Goal: Use online tool/utility: Use online tool/utility

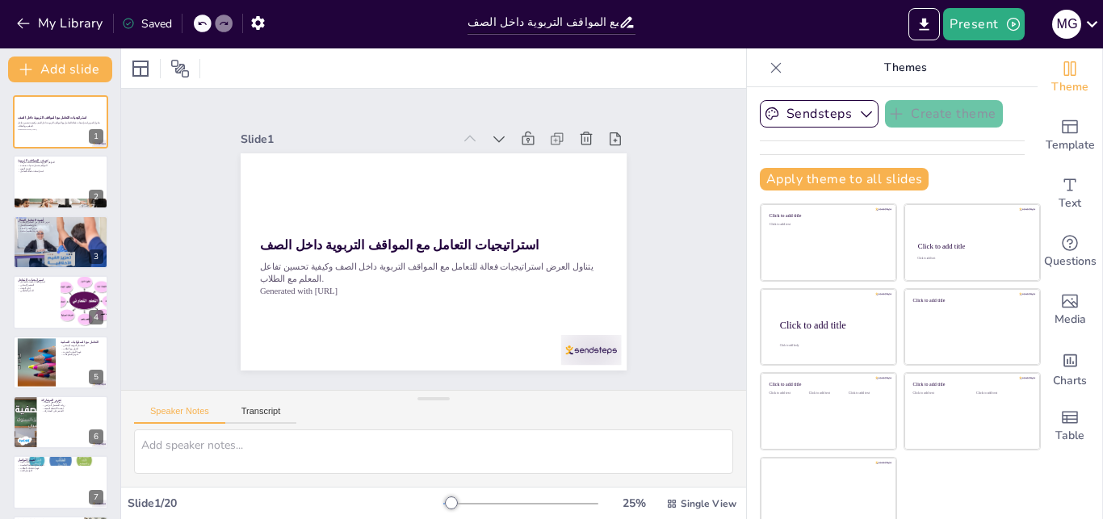
checkbox input "true"
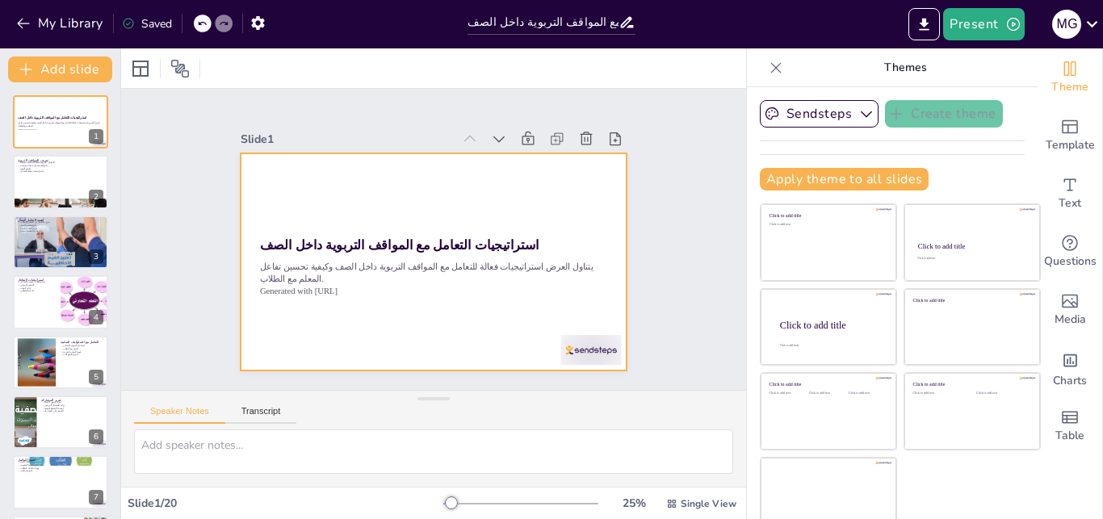
checkbox input "true"
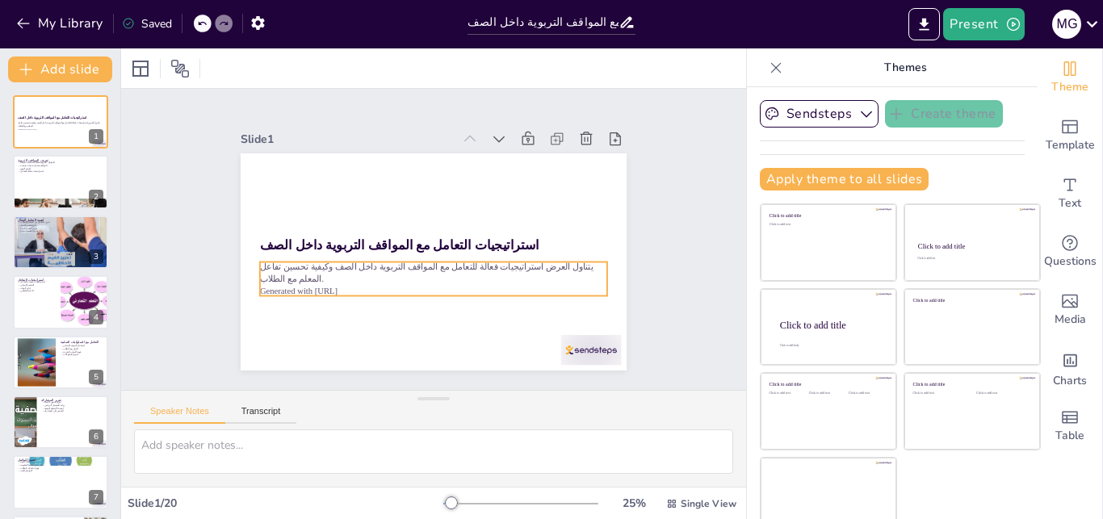
checkbox input "true"
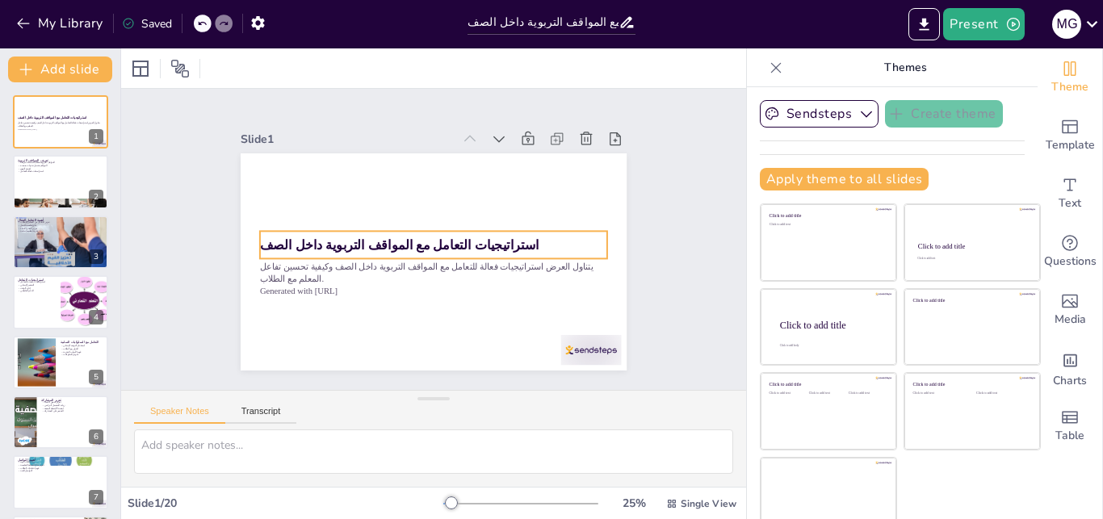
checkbox input "true"
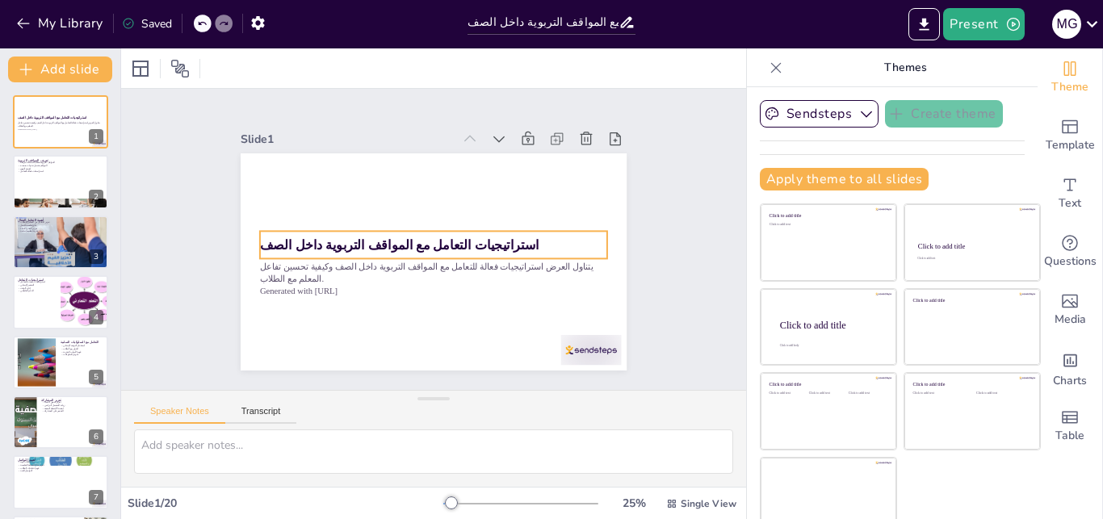
checkbox input "true"
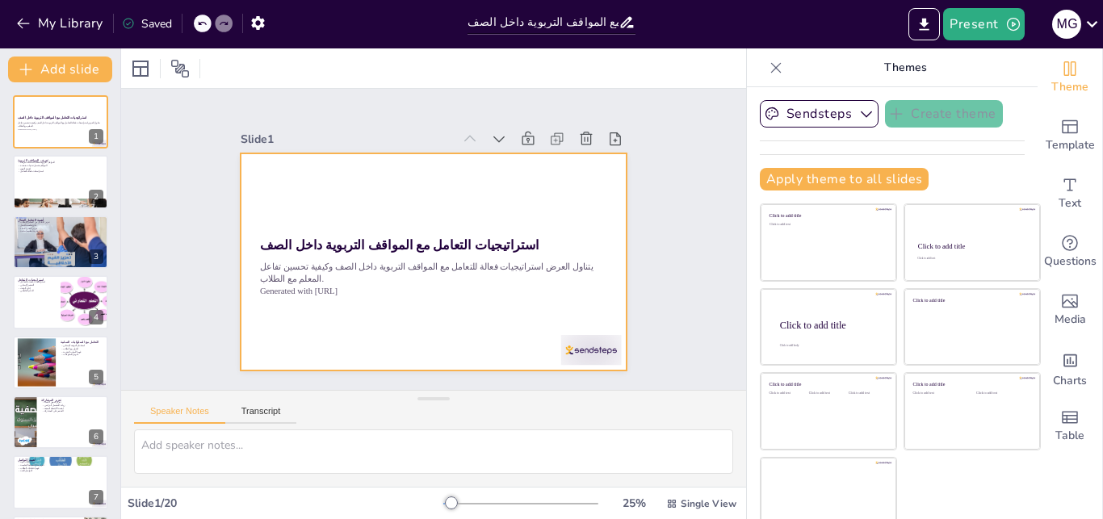
checkbox input "true"
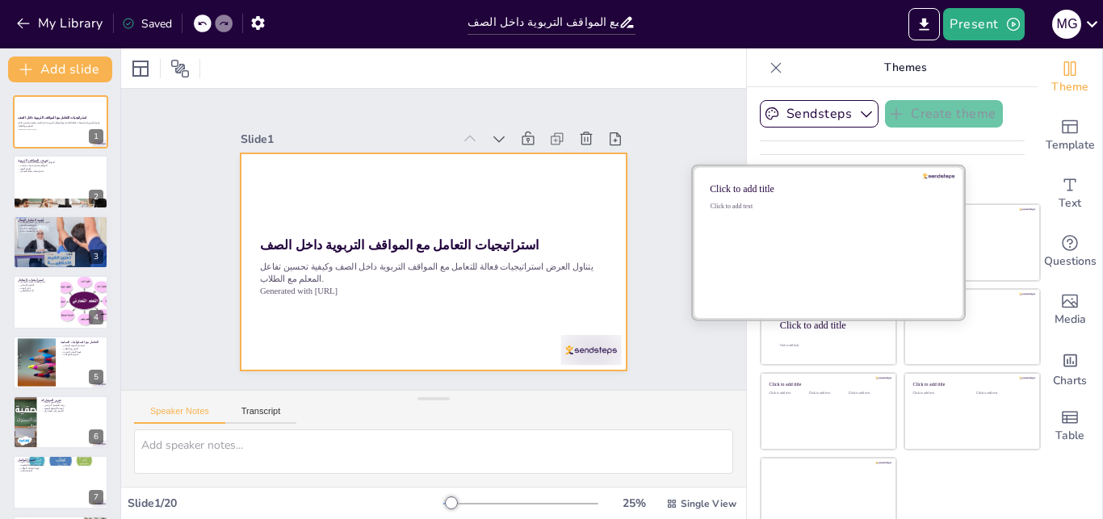
checkbox input "true"
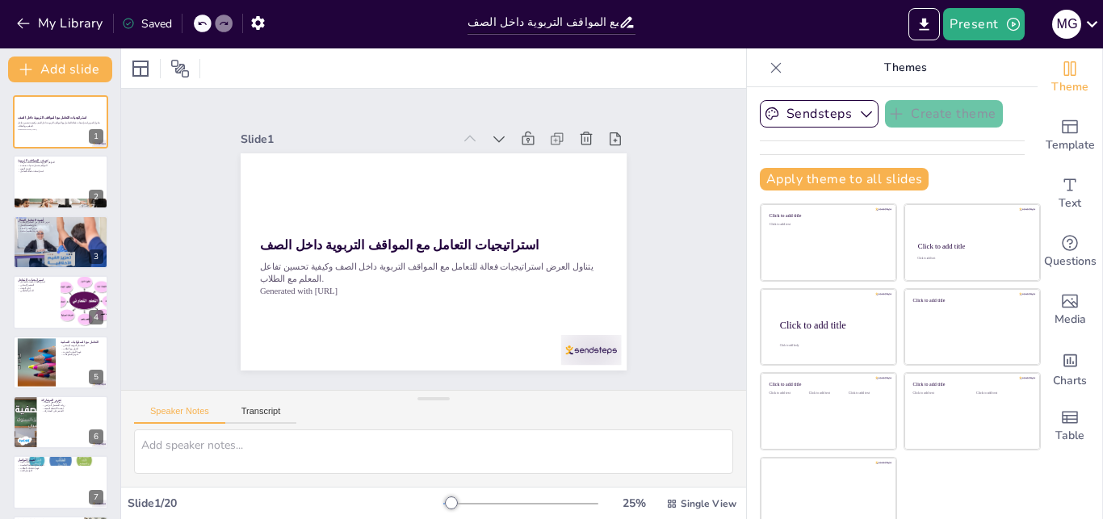
checkbox input "true"
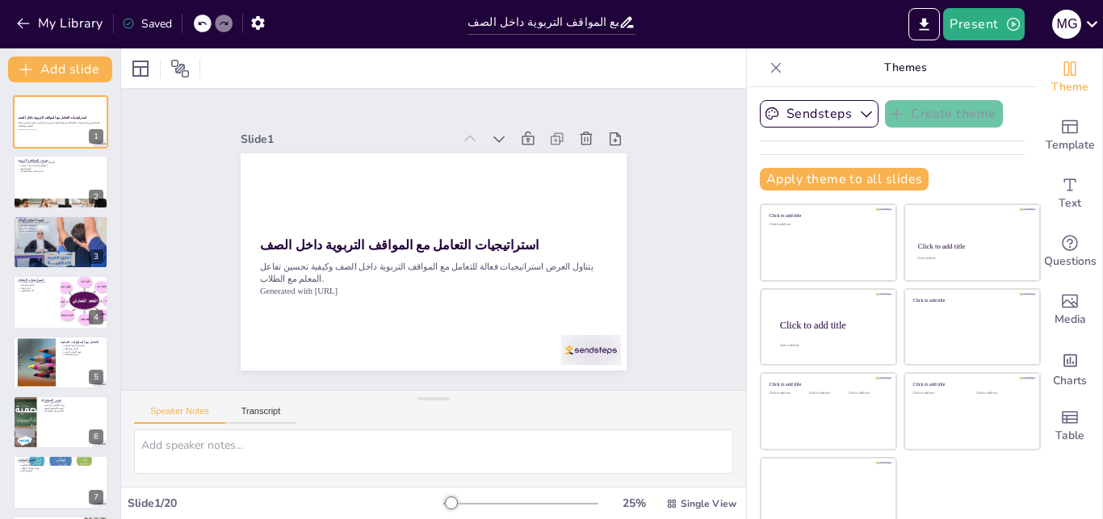
checkbox input "true"
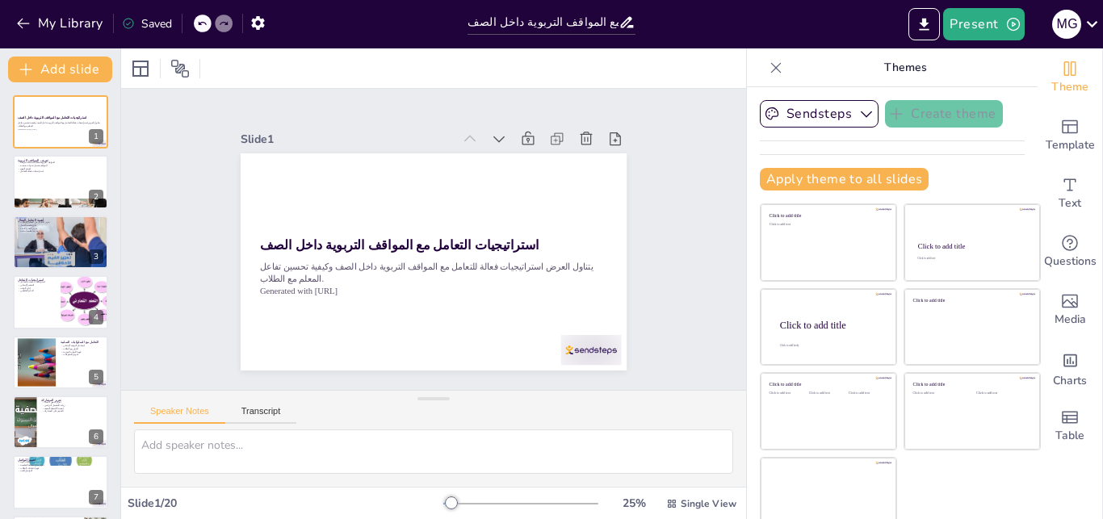
checkbox input "true"
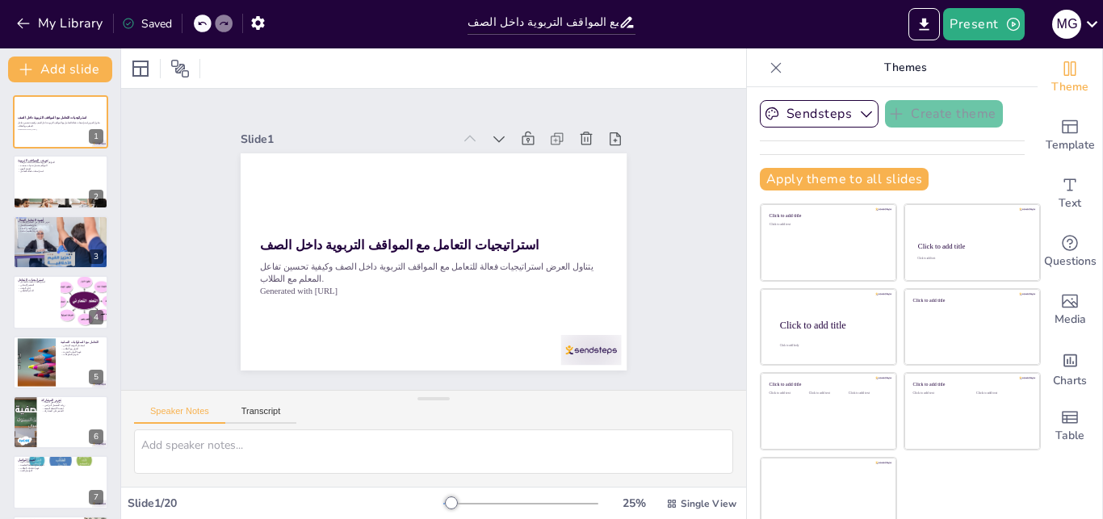
checkbox input "true"
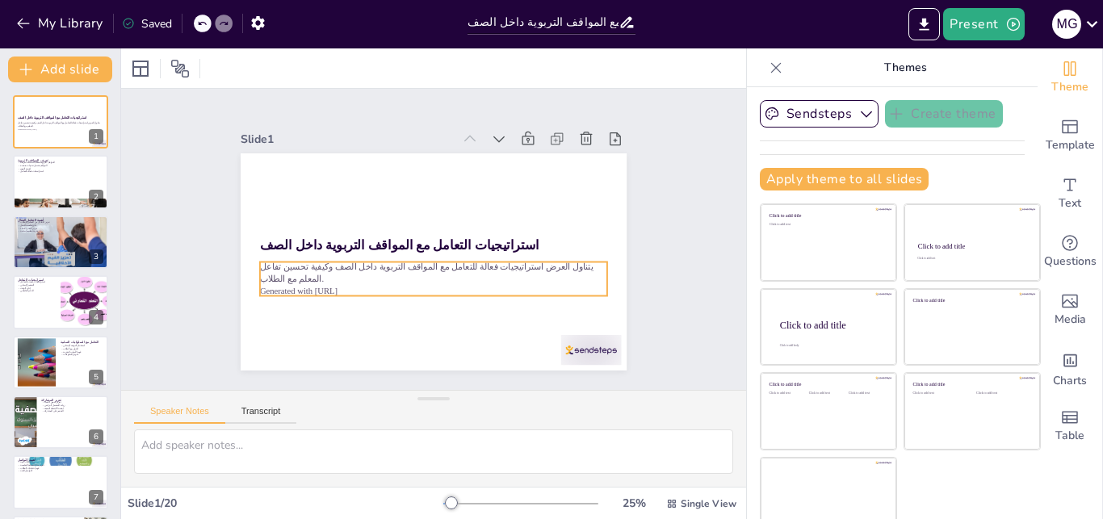
checkbox input "true"
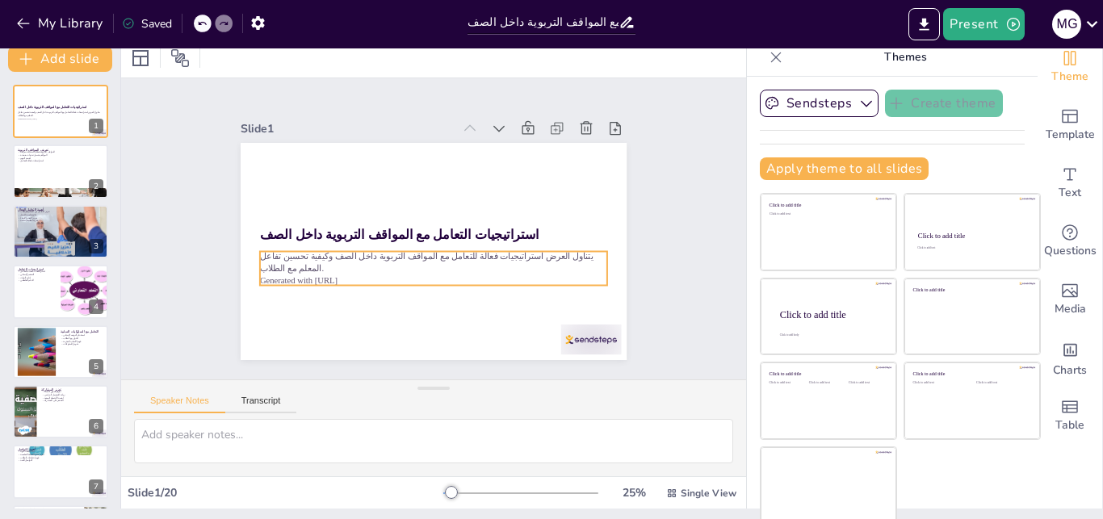
checkbox input "true"
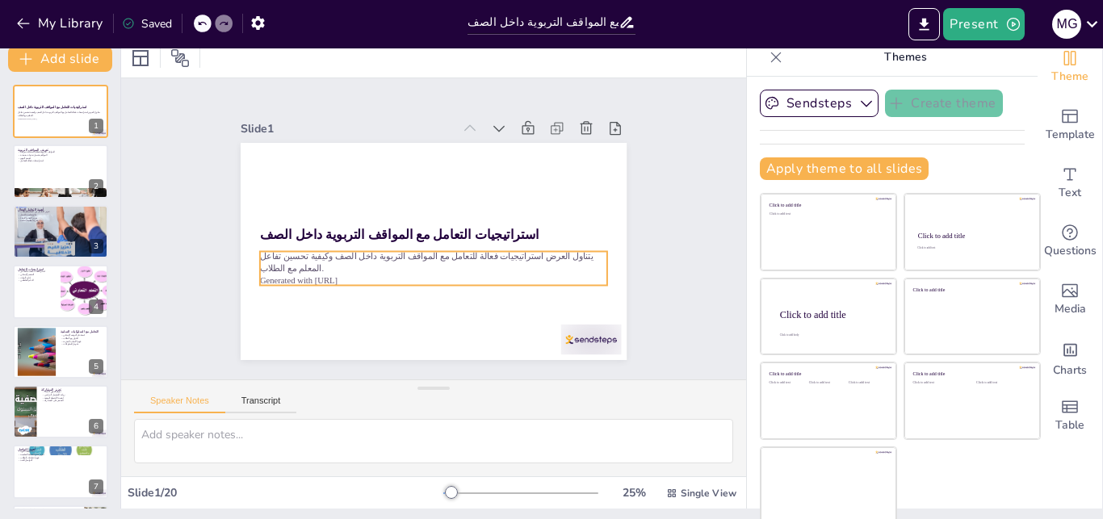
scroll to position [15, 0]
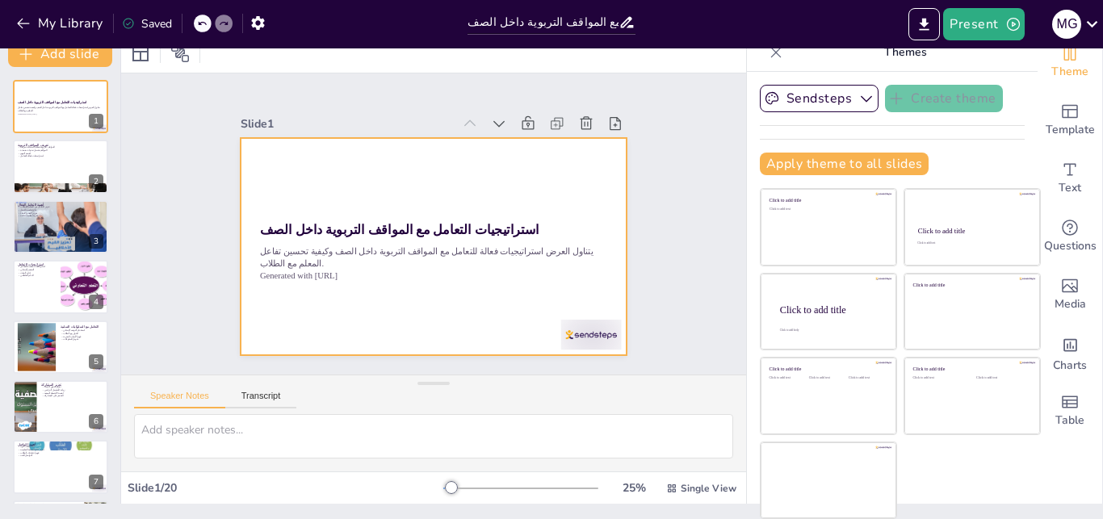
checkbox input "true"
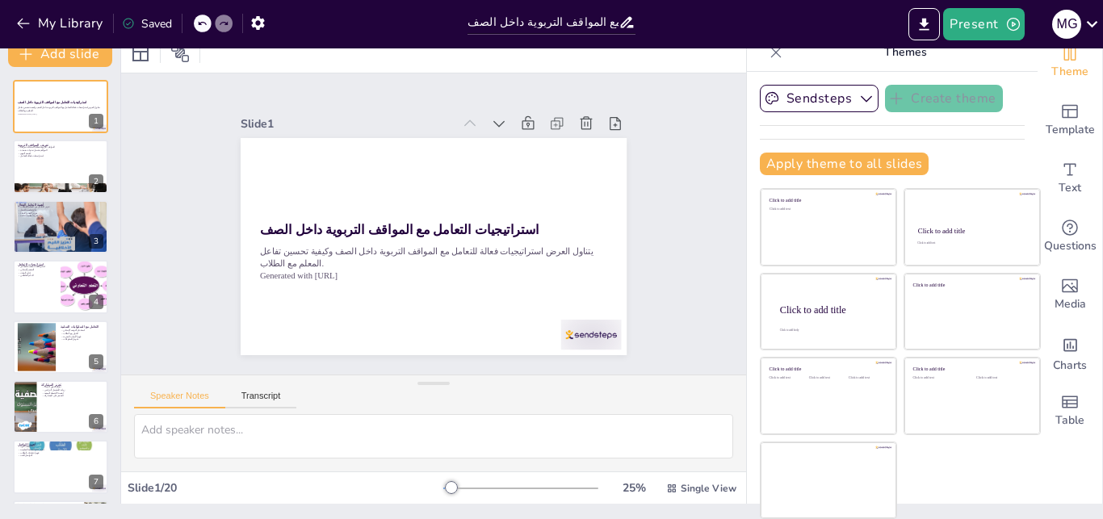
scroll to position [0, 0]
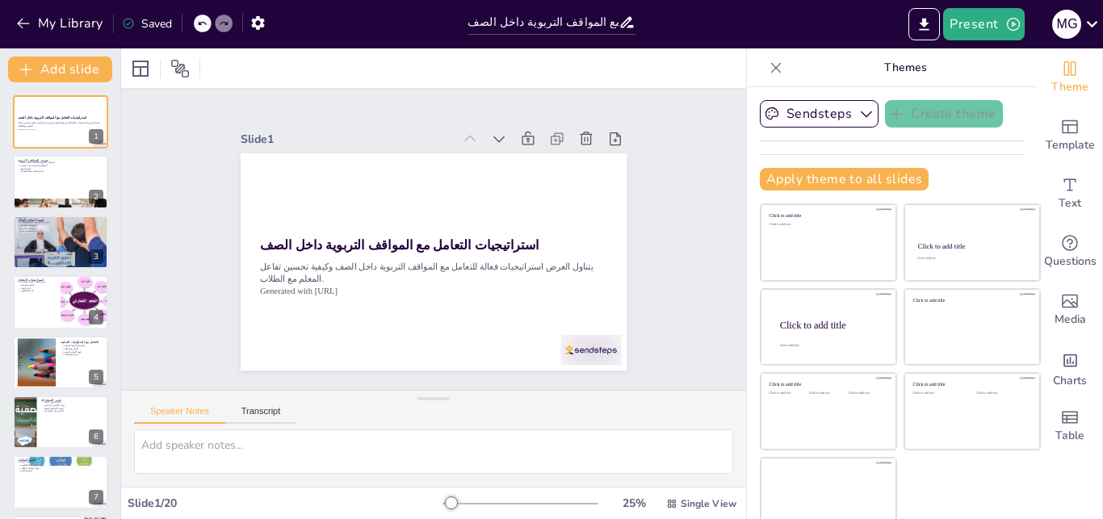
checkbox input "true"
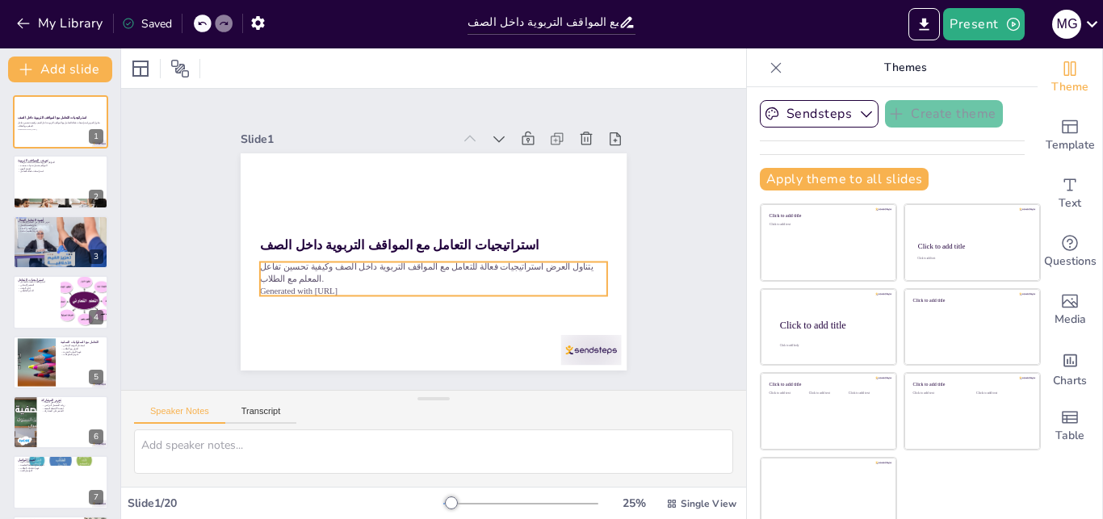
checkbox input "true"
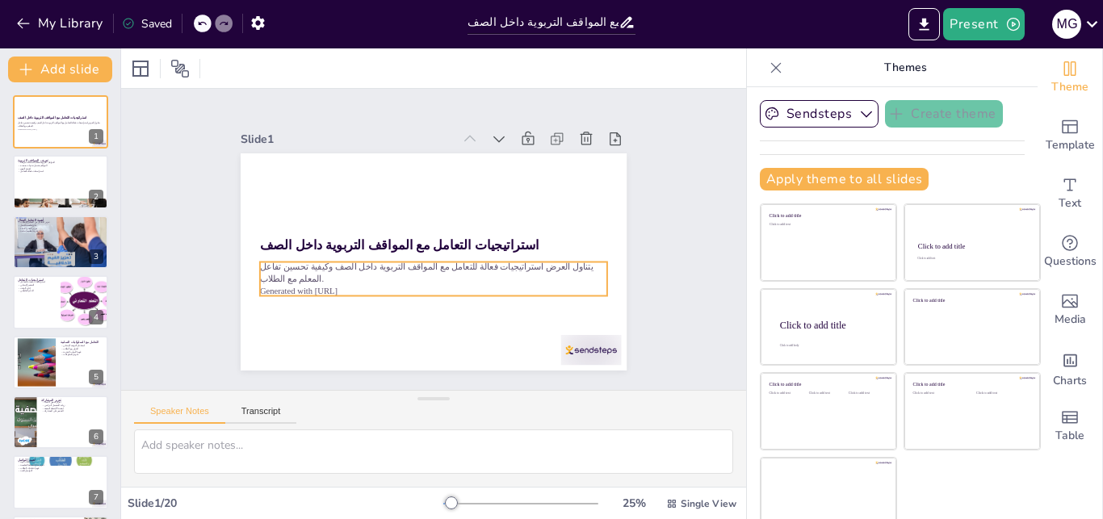
checkbox input "true"
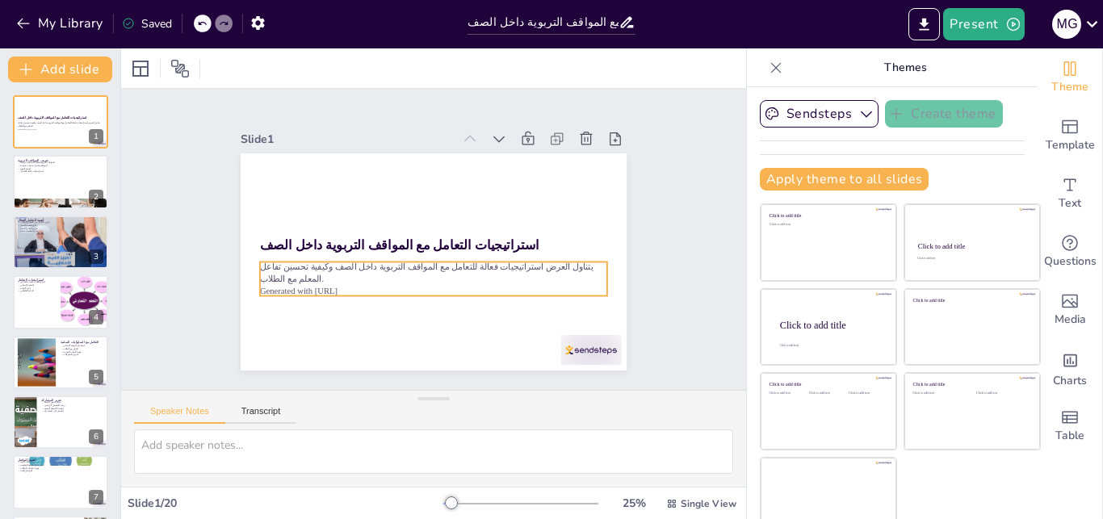
checkbox input "true"
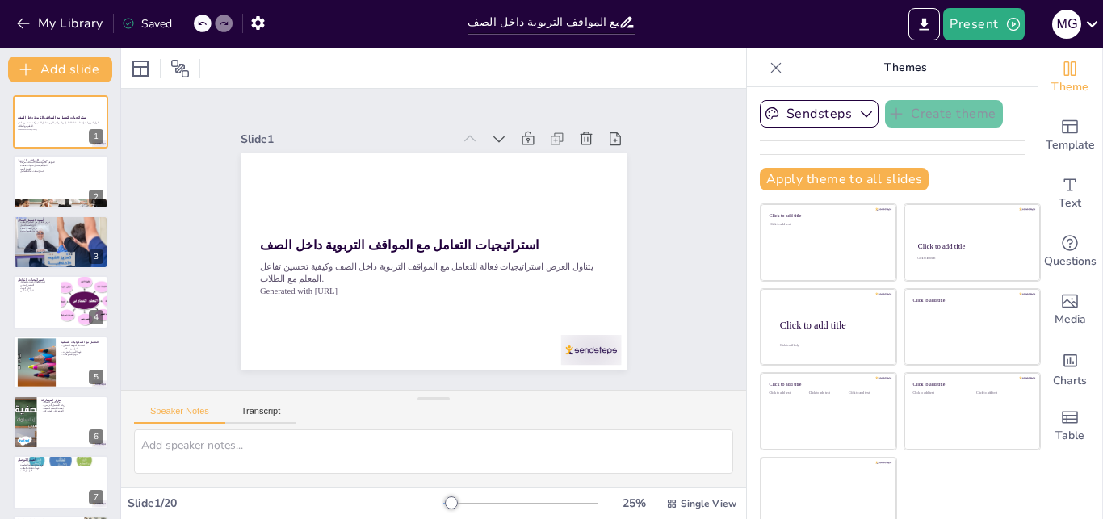
checkbox input "true"
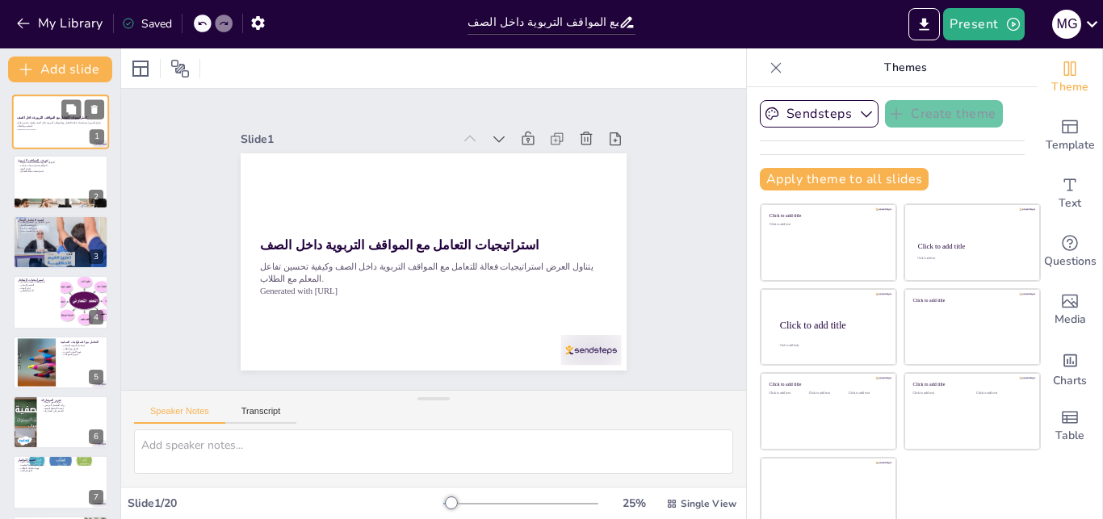
checkbox input "true"
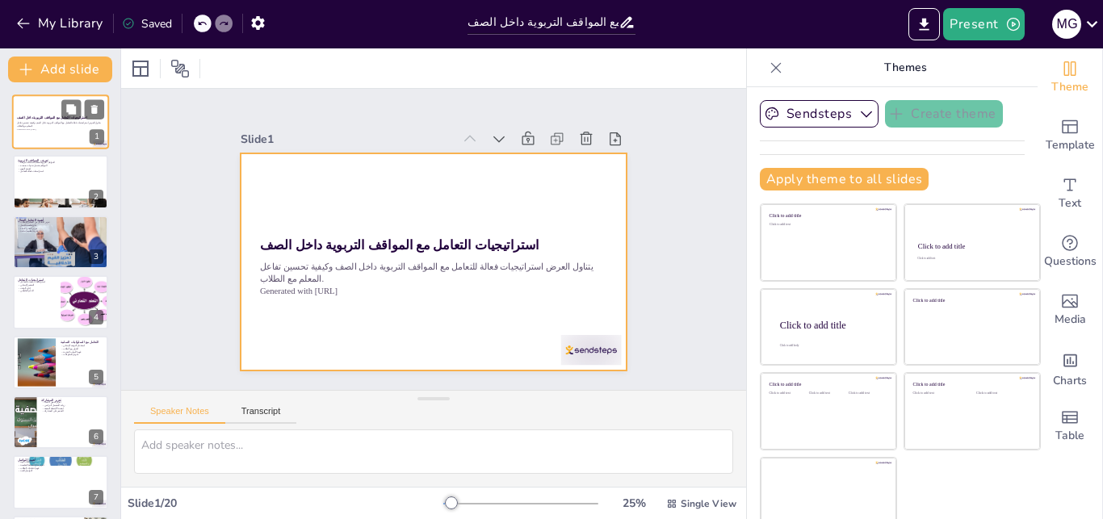
click at [65, 133] on div at bounding box center [60, 121] width 97 height 55
checkbox input "true"
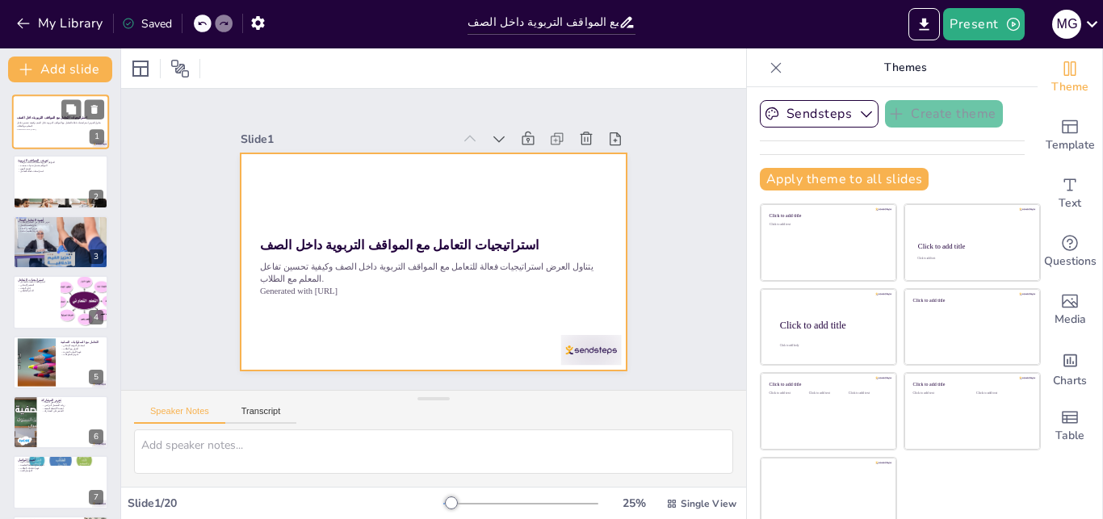
checkbox input "true"
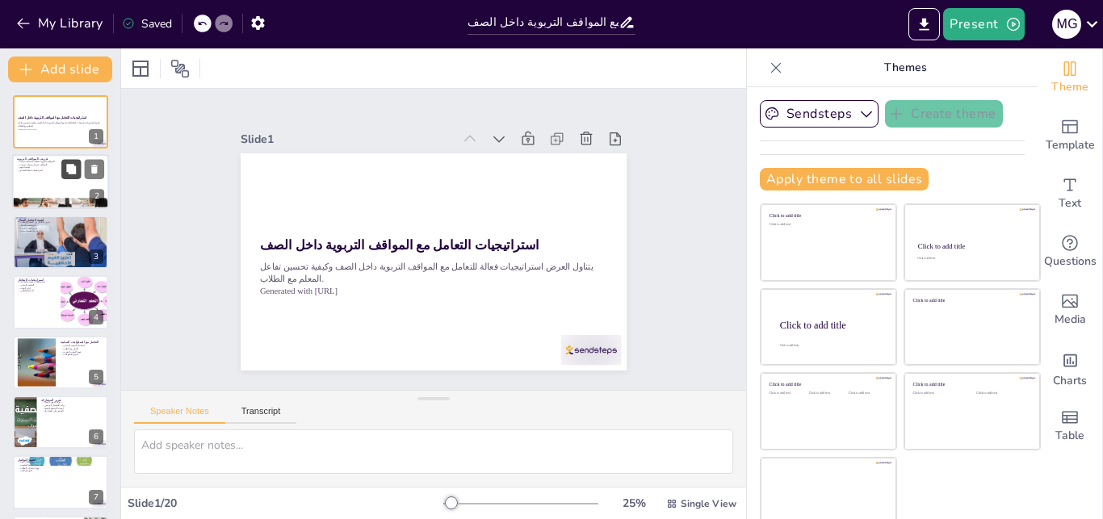
checkbox input "true"
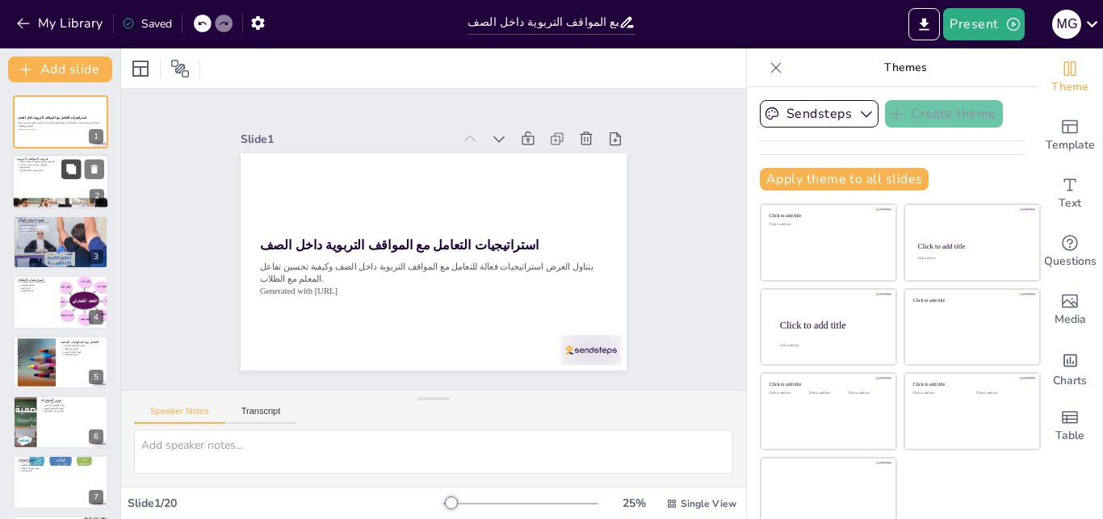
click at [66, 165] on icon at bounding box center [70, 169] width 11 height 11
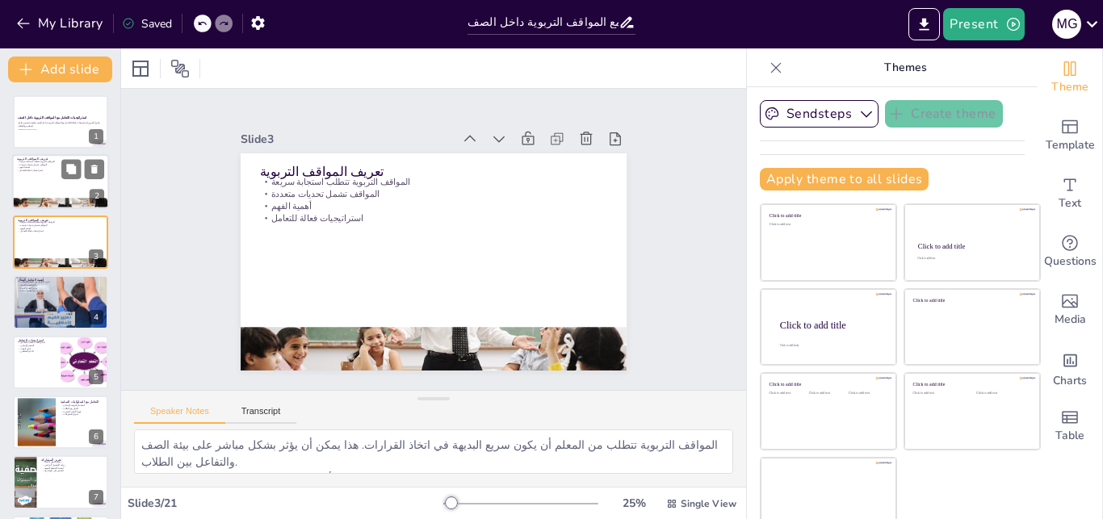
checkbox input "true"
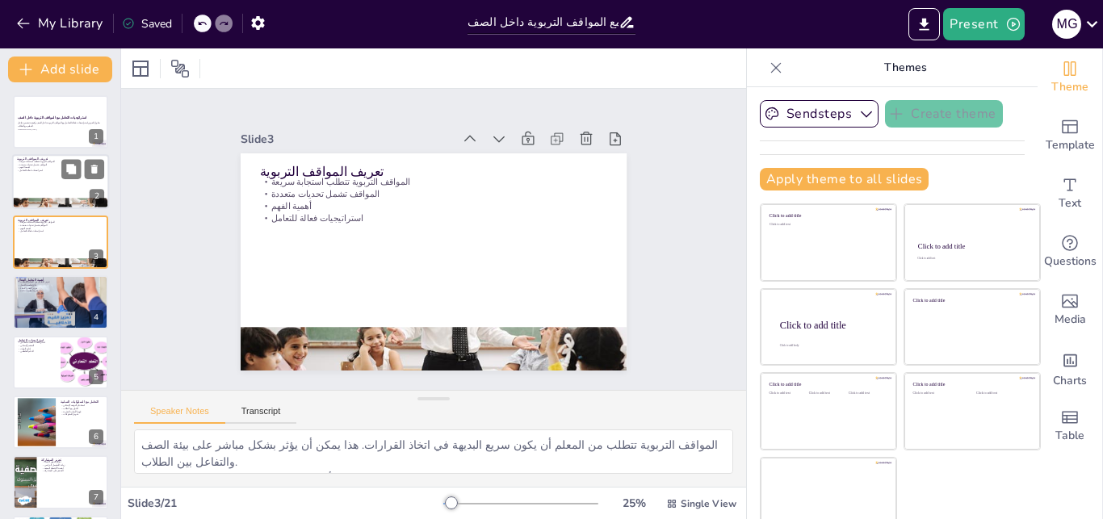
checkbox input "true"
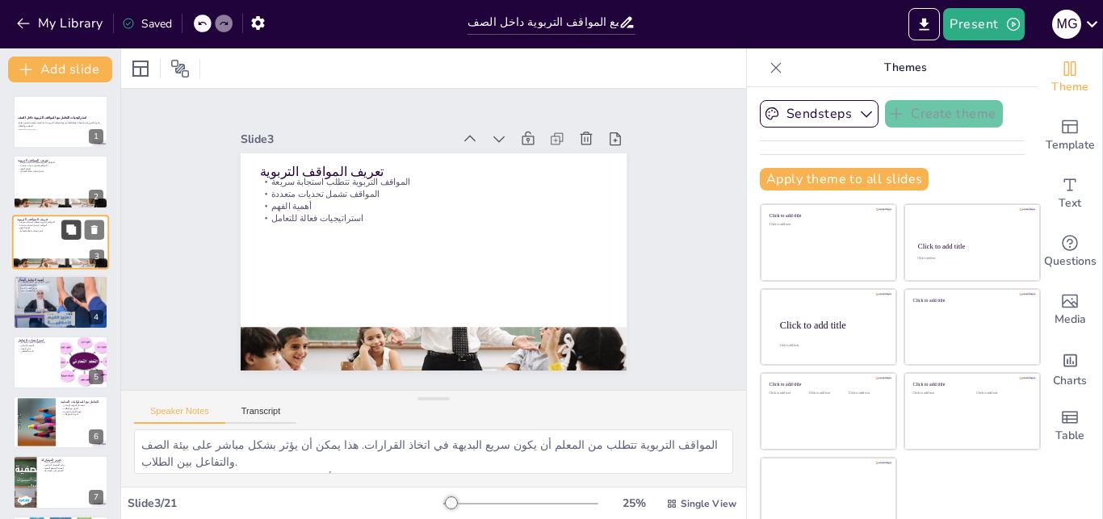
checkbox input "true"
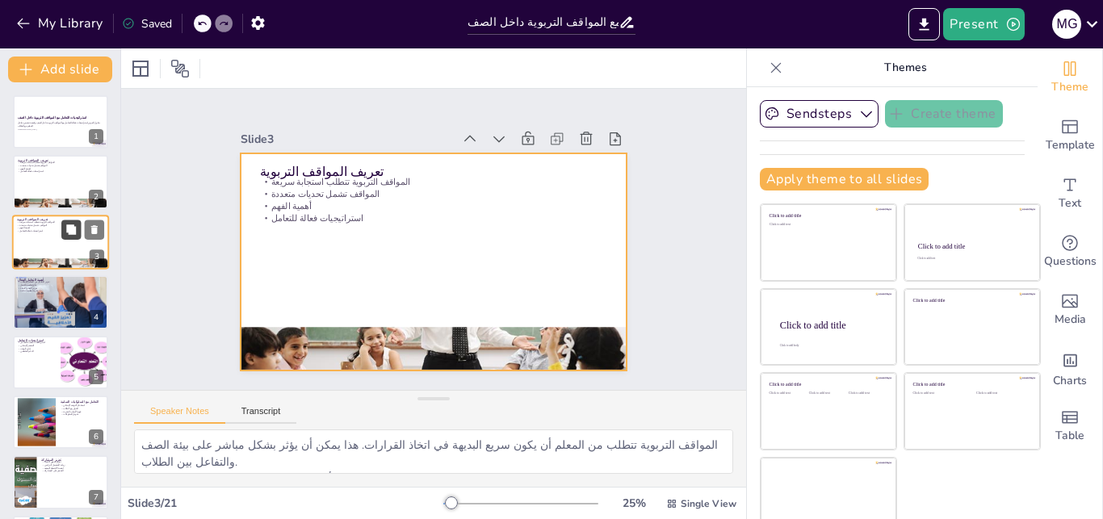
checkbox input "true"
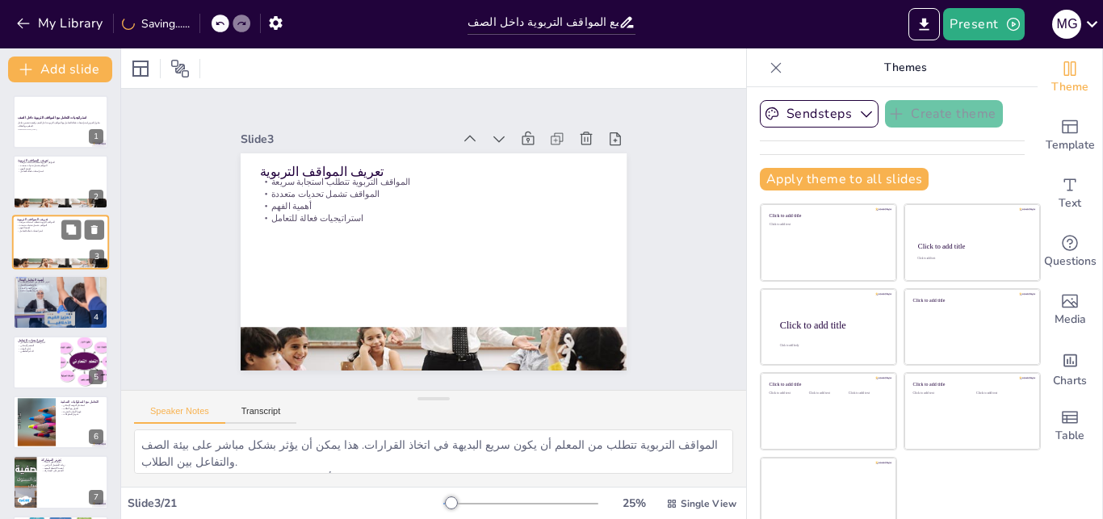
checkbox input "true"
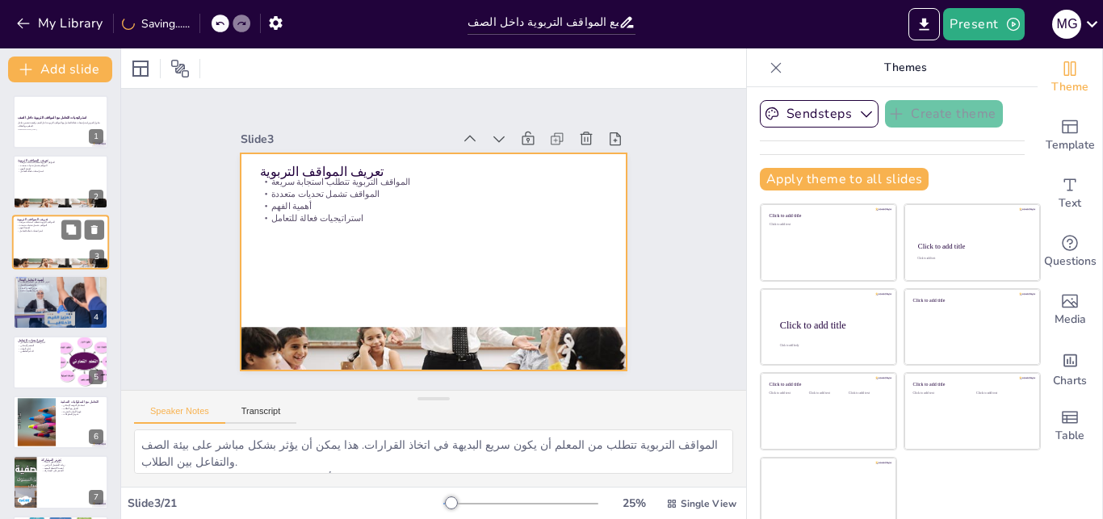
click at [52, 233] on div at bounding box center [60, 242] width 97 height 55
checkbox input "true"
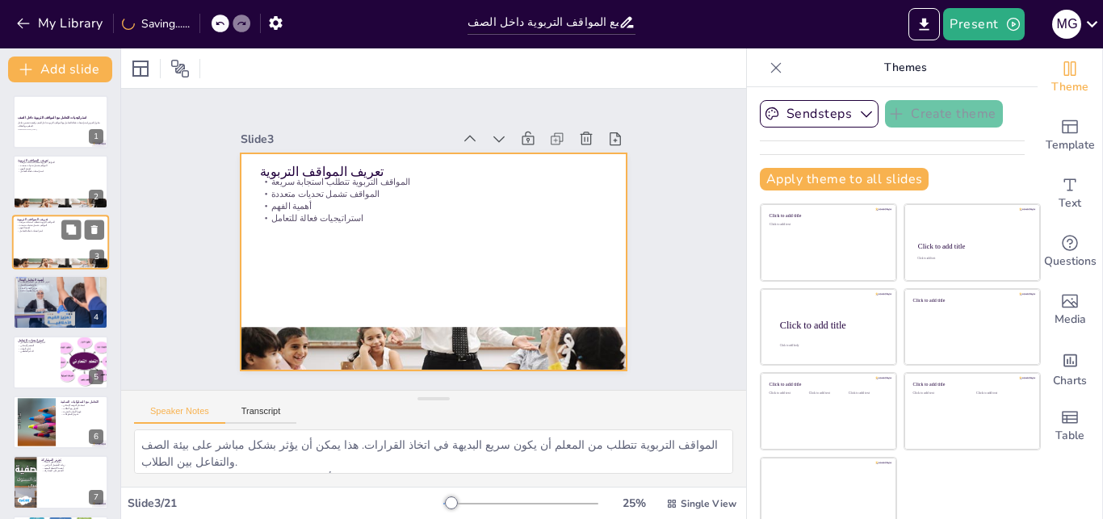
checkbox input "true"
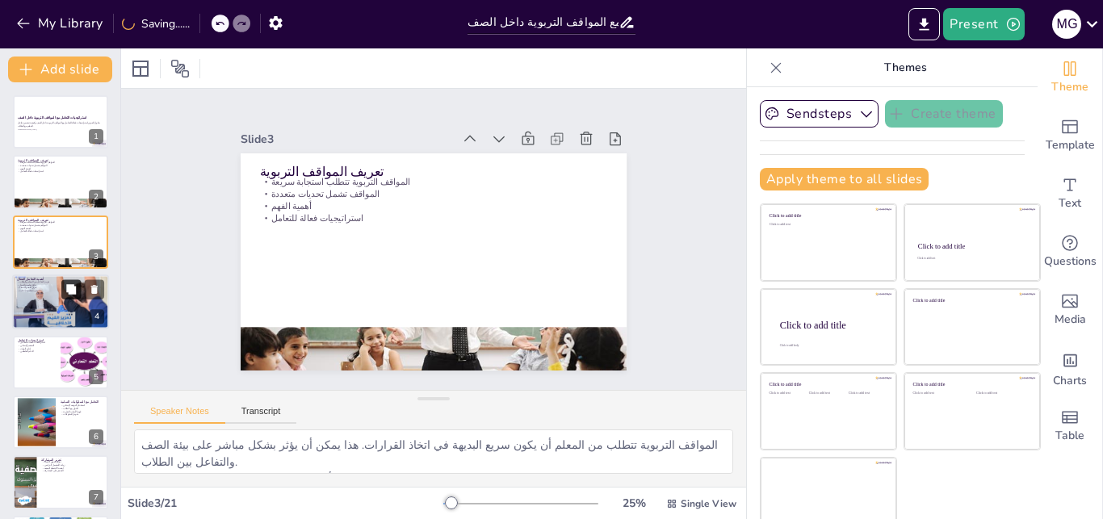
checkbox input "true"
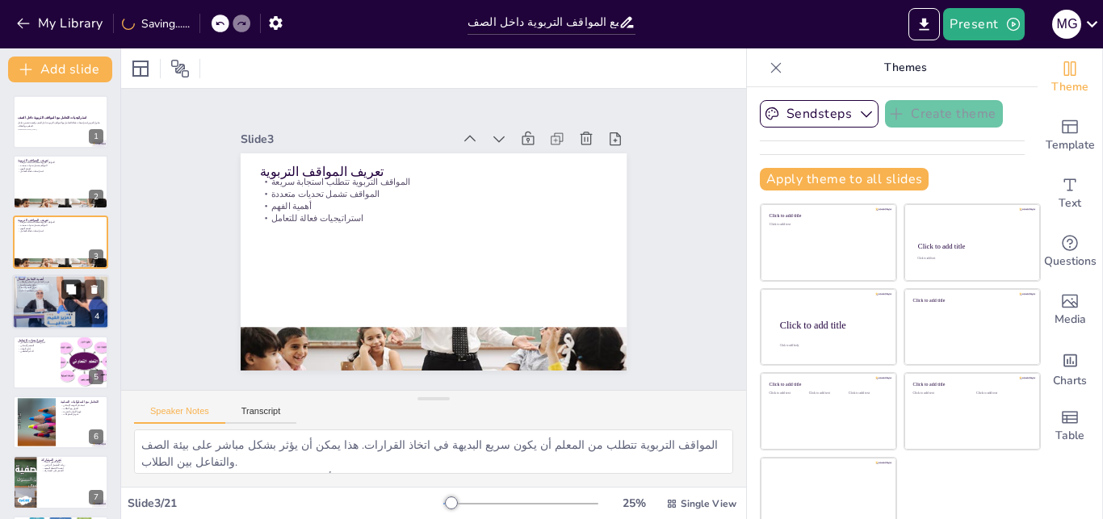
checkbox input "true"
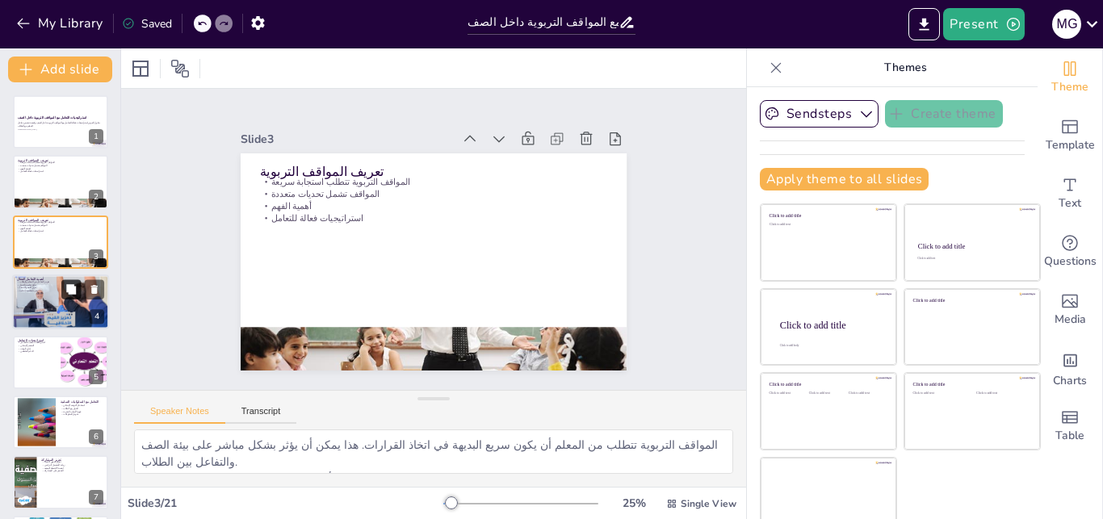
click at [76, 294] on icon at bounding box center [71, 289] width 10 height 10
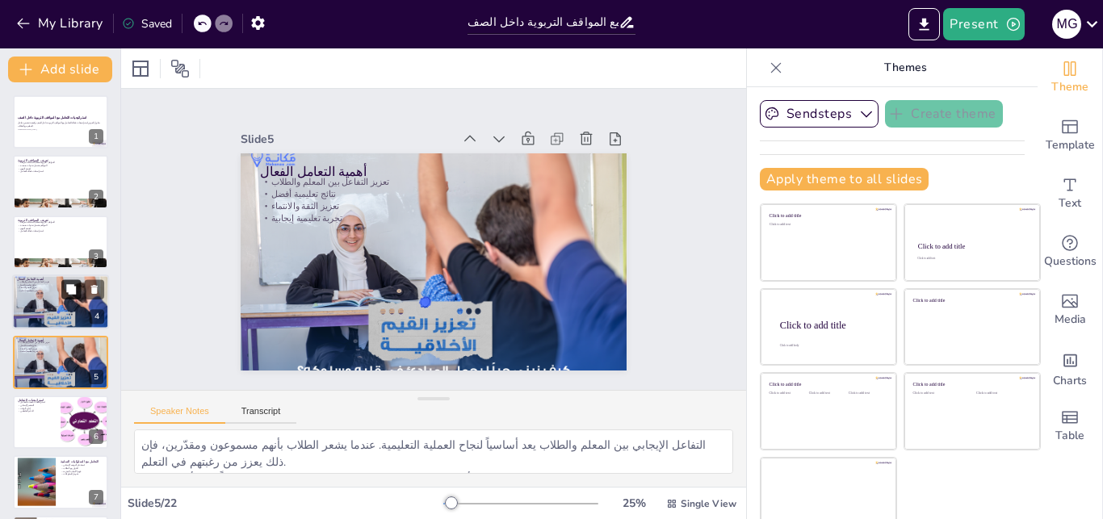
scroll to position [61, 0]
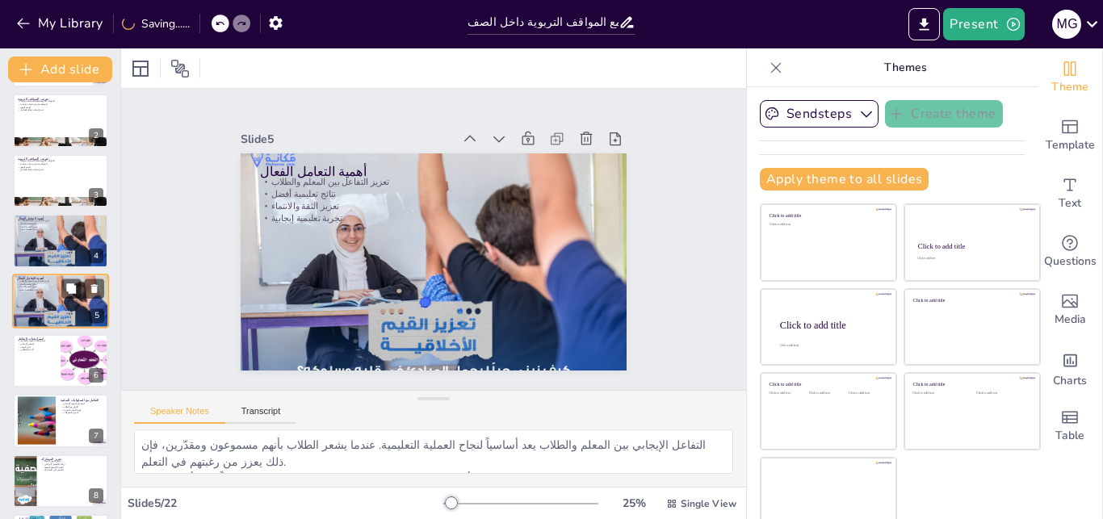
checkbox input "true"
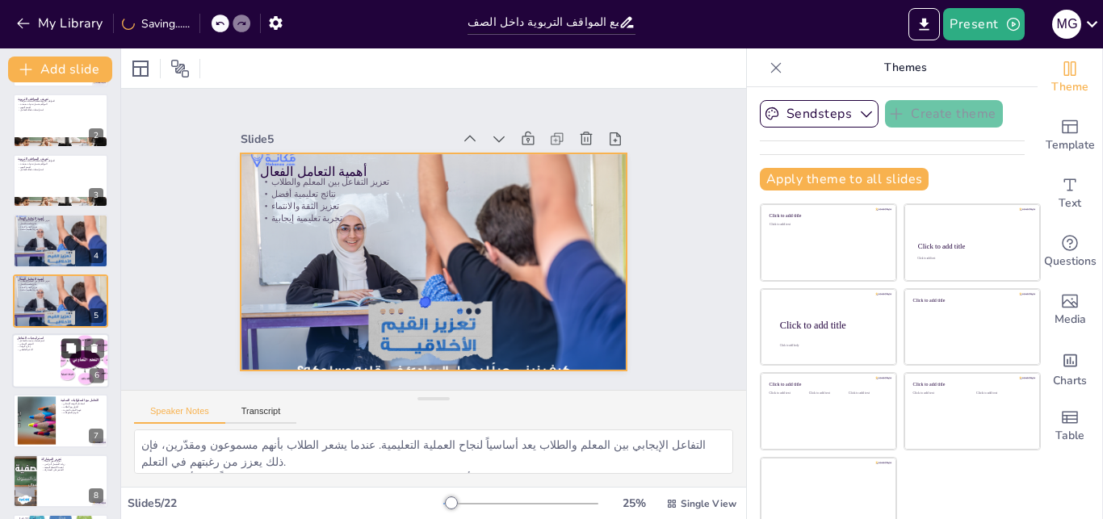
checkbox input "true"
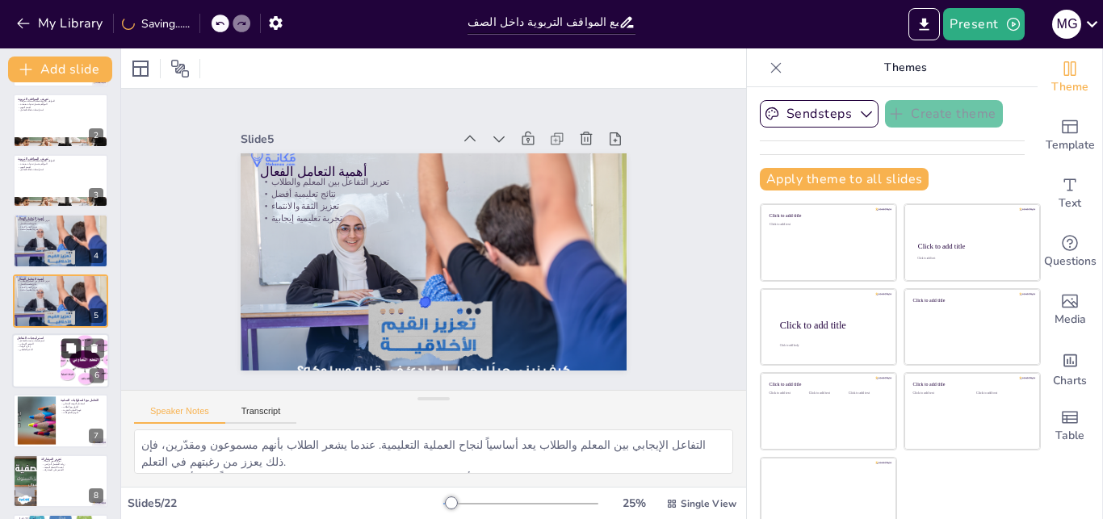
checkbox input "true"
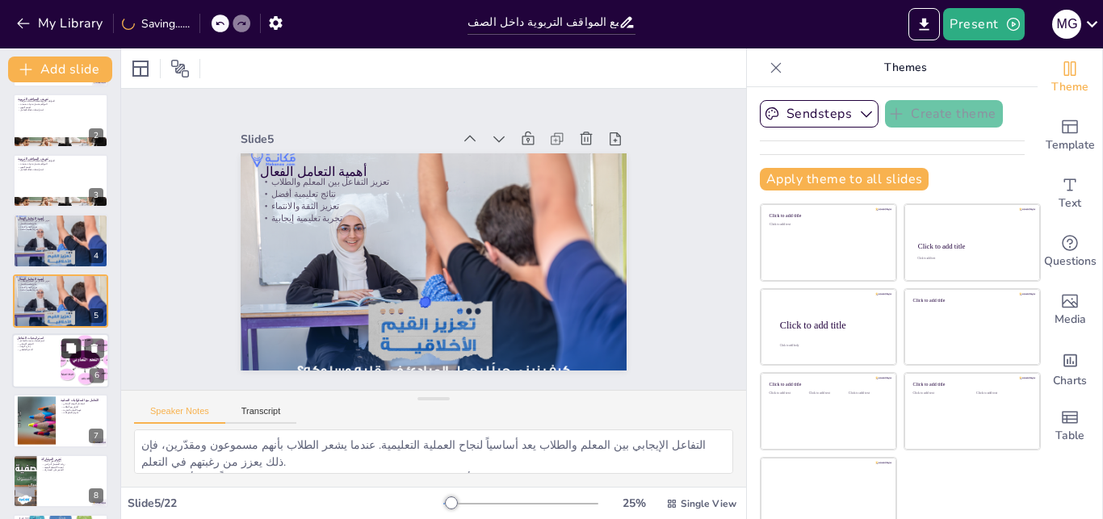
checkbox input "true"
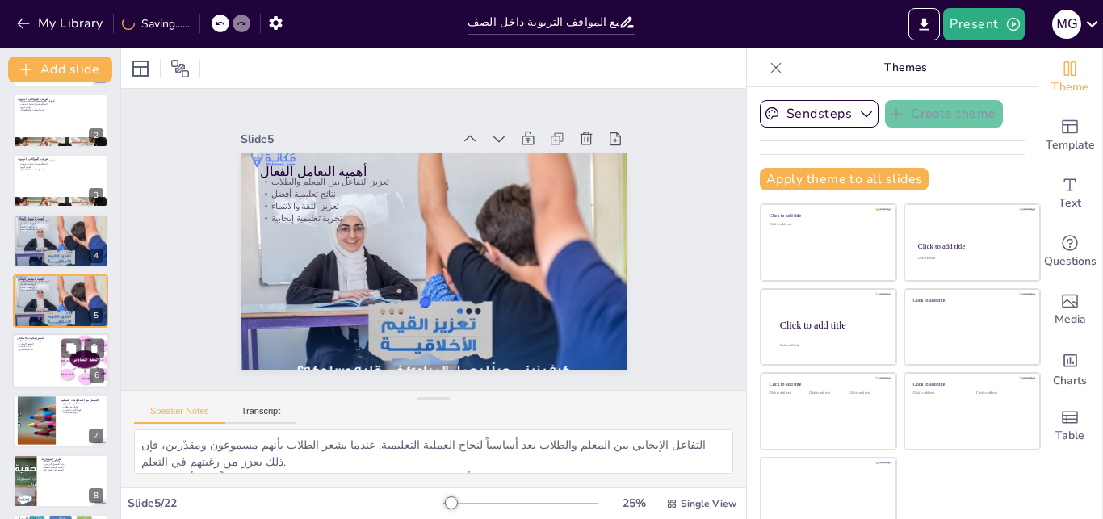
checkbox input "true"
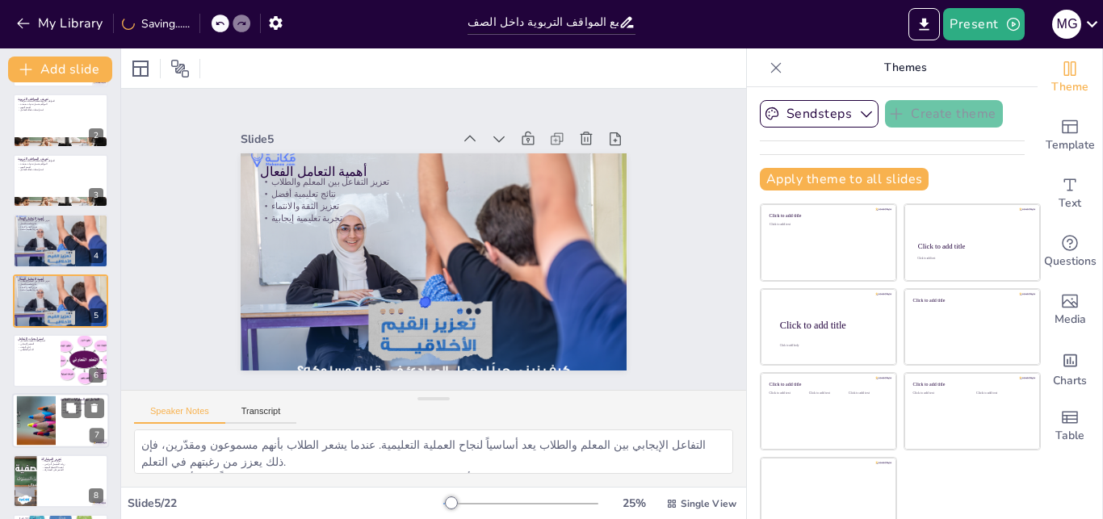
click at [52, 358] on div at bounding box center [60, 360] width 95 height 53
checkbox input "true"
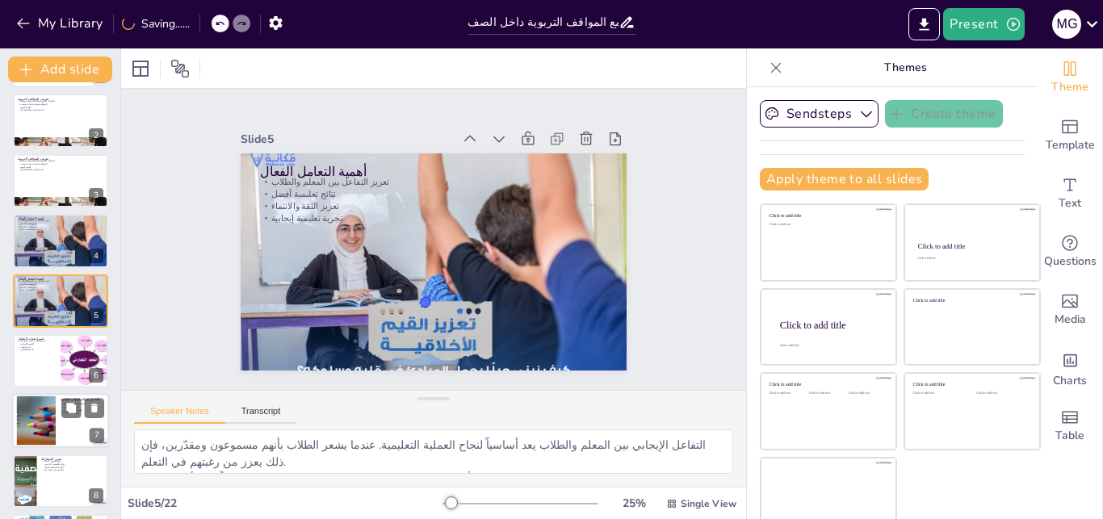
checkbox input "true"
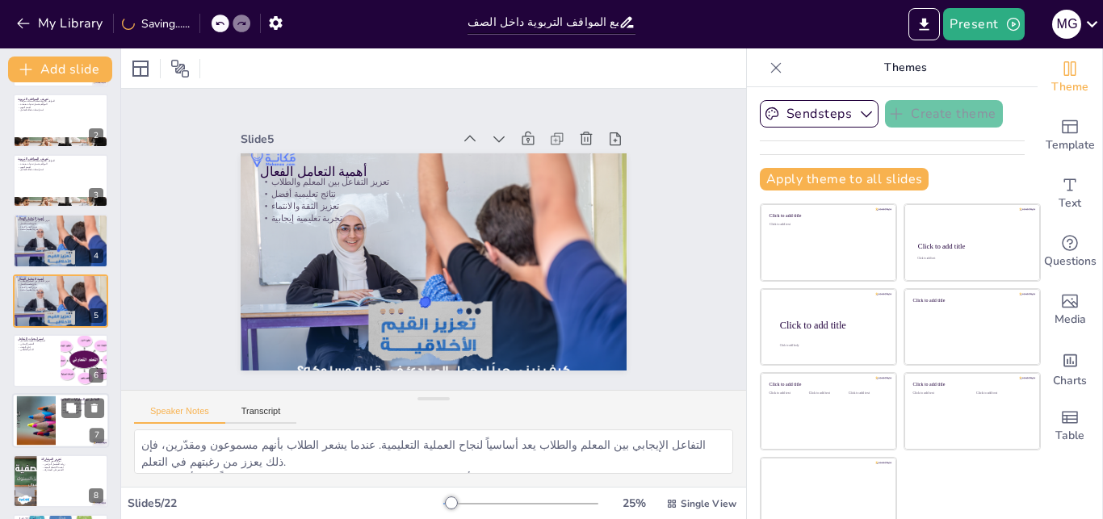
checkbox input "true"
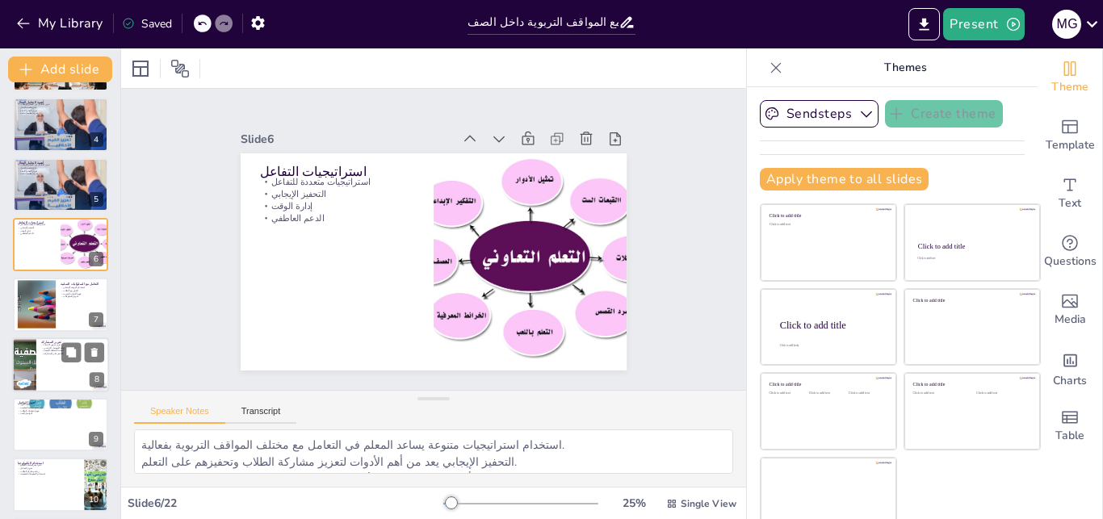
checkbox input "true"
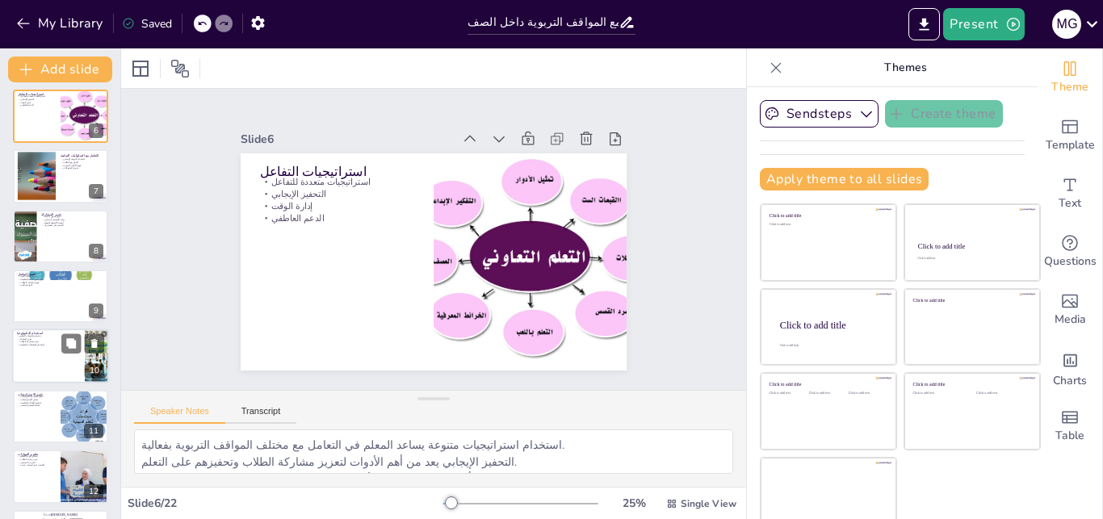
checkbox input "true"
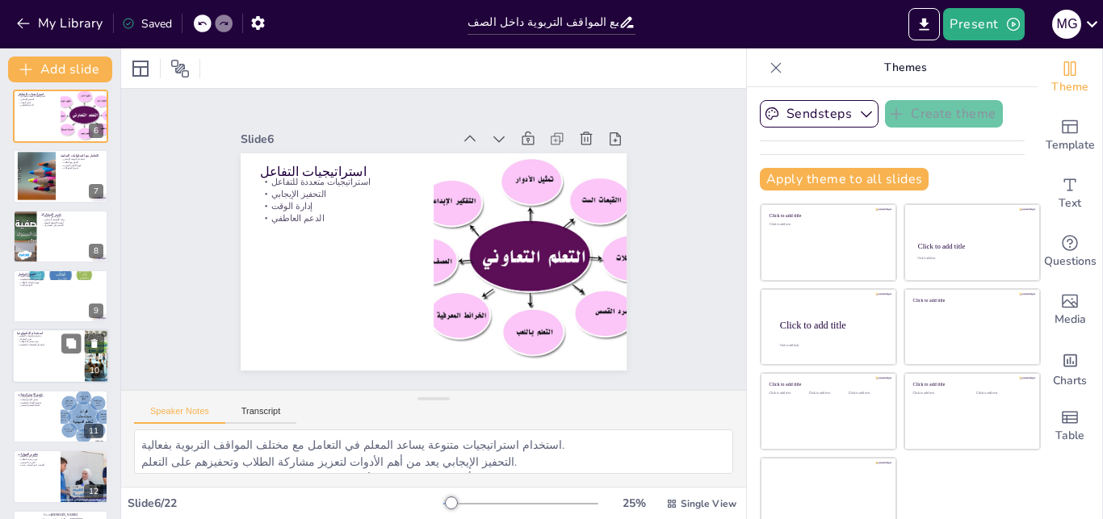
checkbox input "true"
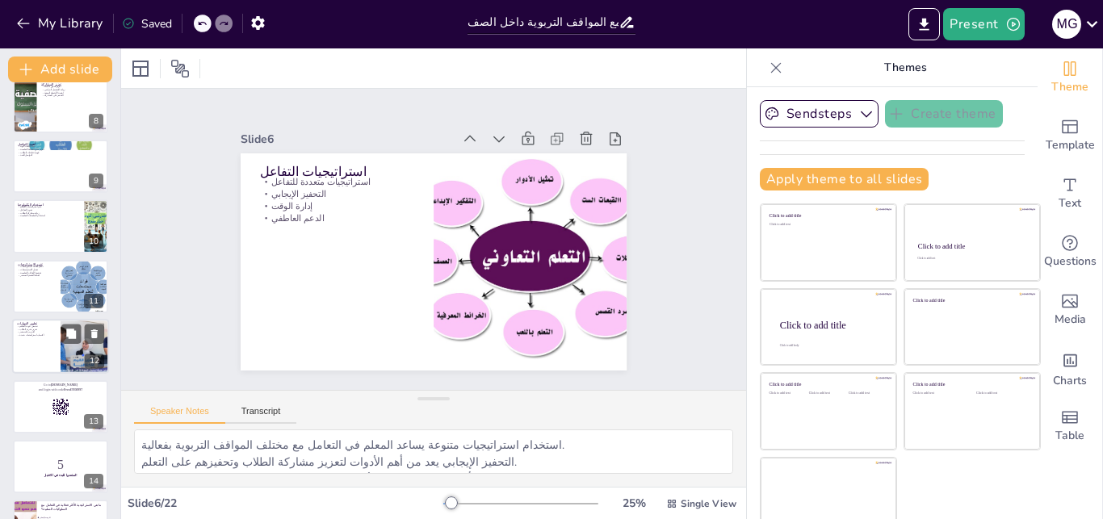
checkbox input "true"
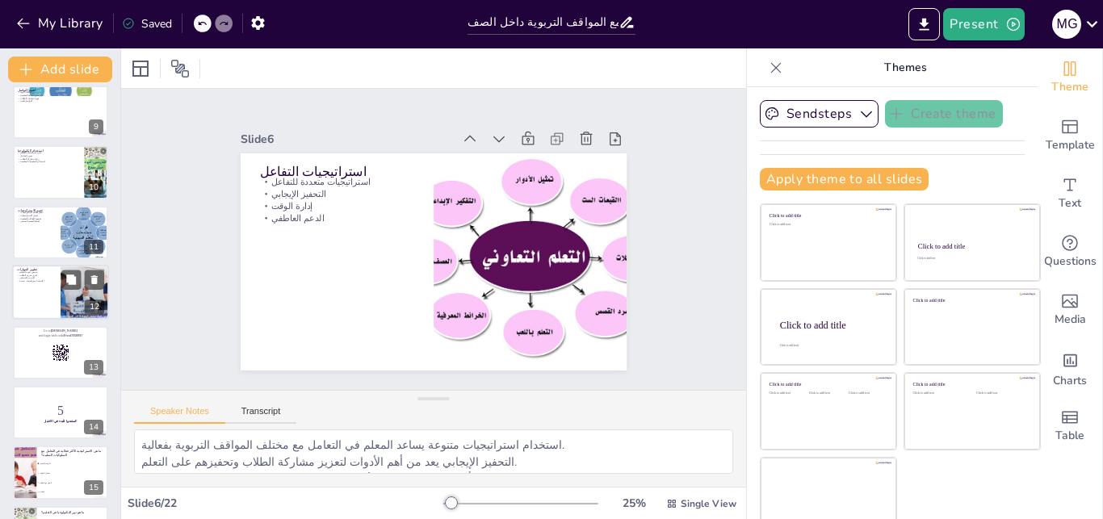
checkbox input "true"
click at [34, 290] on div at bounding box center [60, 292] width 97 height 55
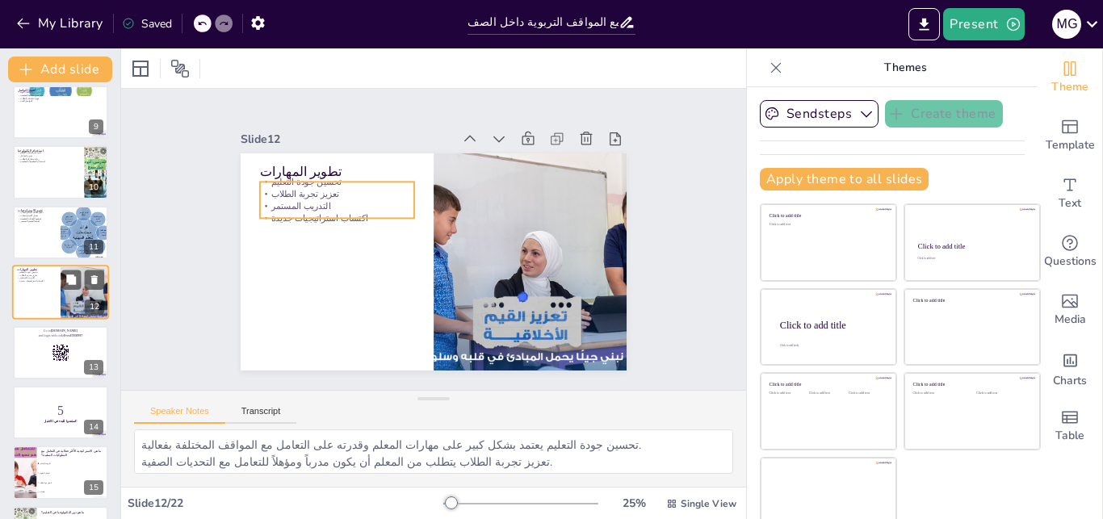
scroll to position [482, 0]
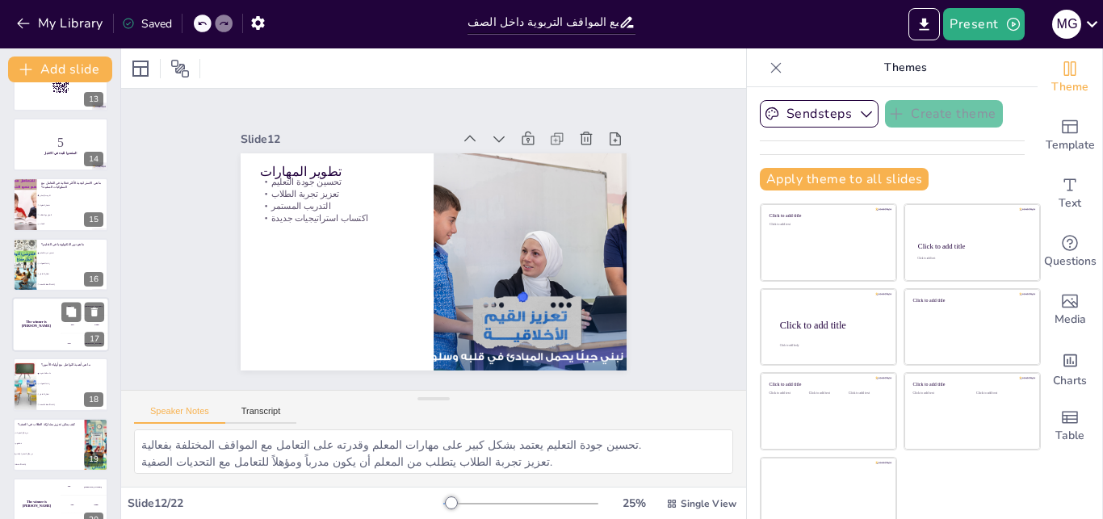
click at [40, 321] on div "The winner is [PERSON_NAME]" at bounding box center [36, 324] width 48 height 55
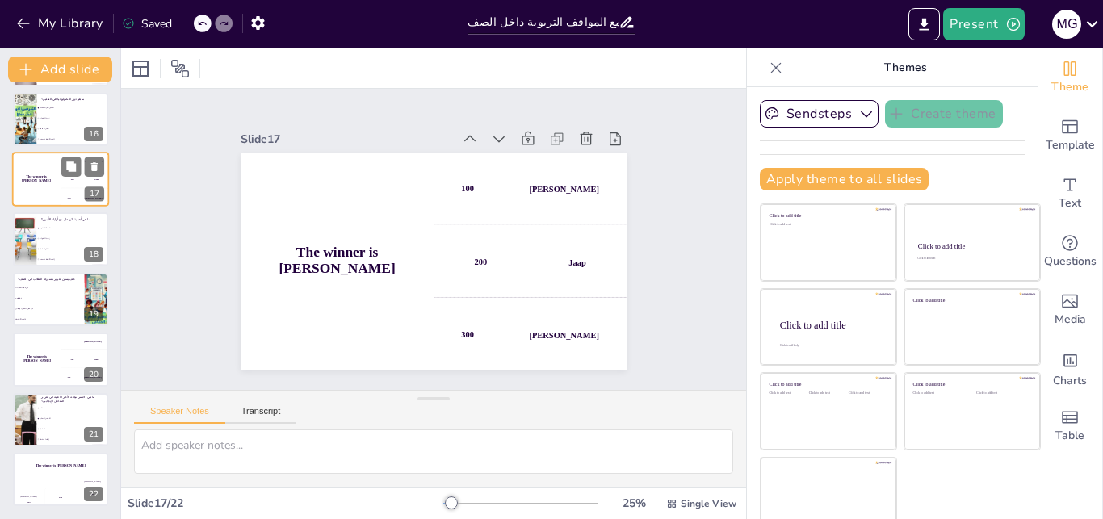
click at [40, 321] on li "بإلغاء الأنشطة" at bounding box center [48, 319] width 71 height 10
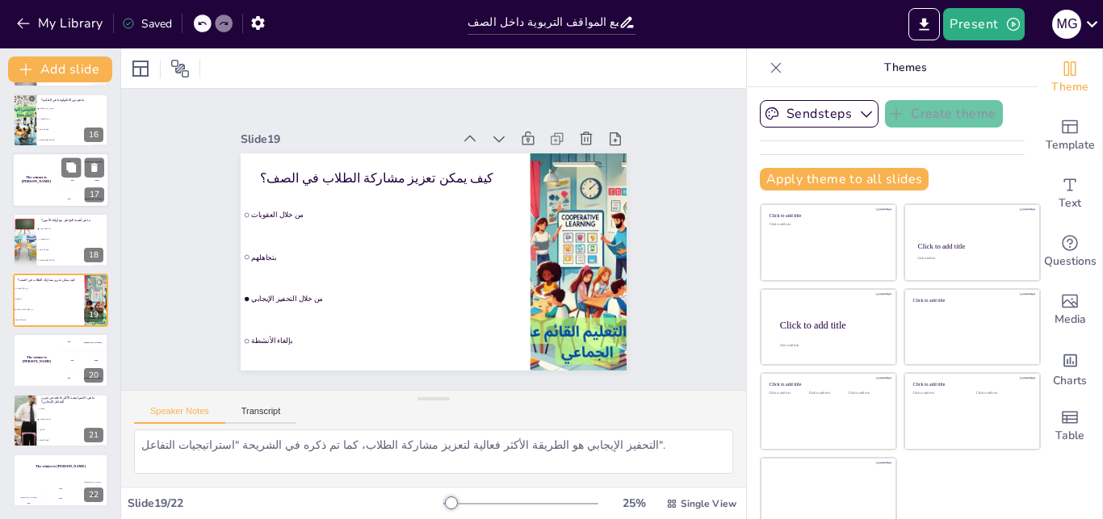
scroll to position [904, 0]
click at [40, 350] on div "The winner is [PERSON_NAME]" at bounding box center [36, 359] width 48 height 55
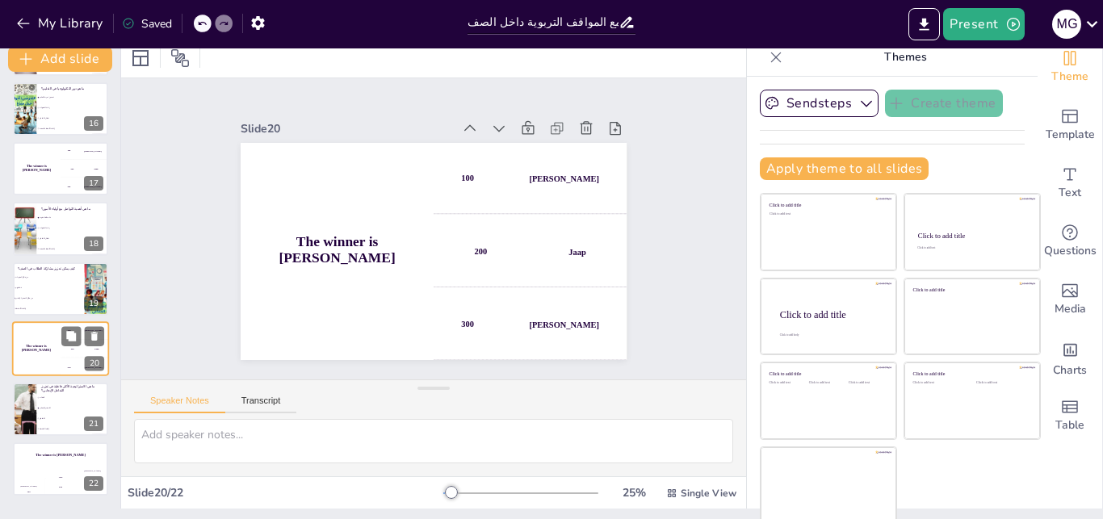
scroll to position [15, 0]
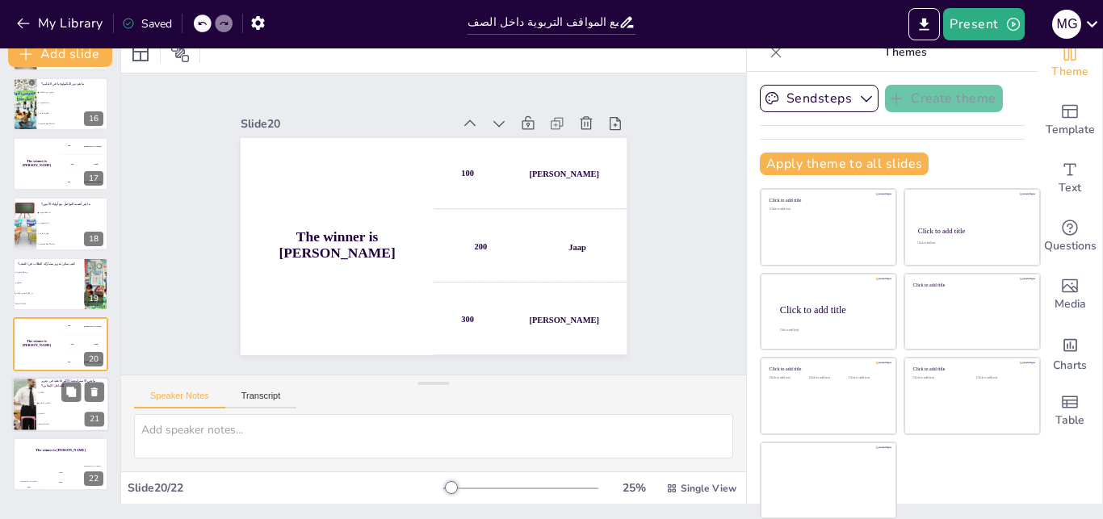
click at [61, 389] on li "العقاب" at bounding box center [72, 393] width 73 height 10
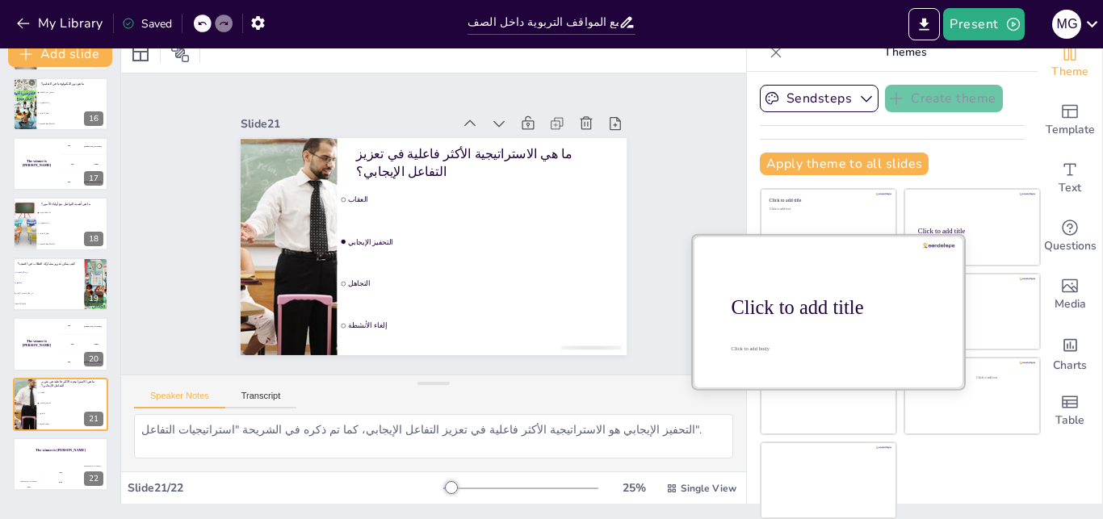
scroll to position [0, 0]
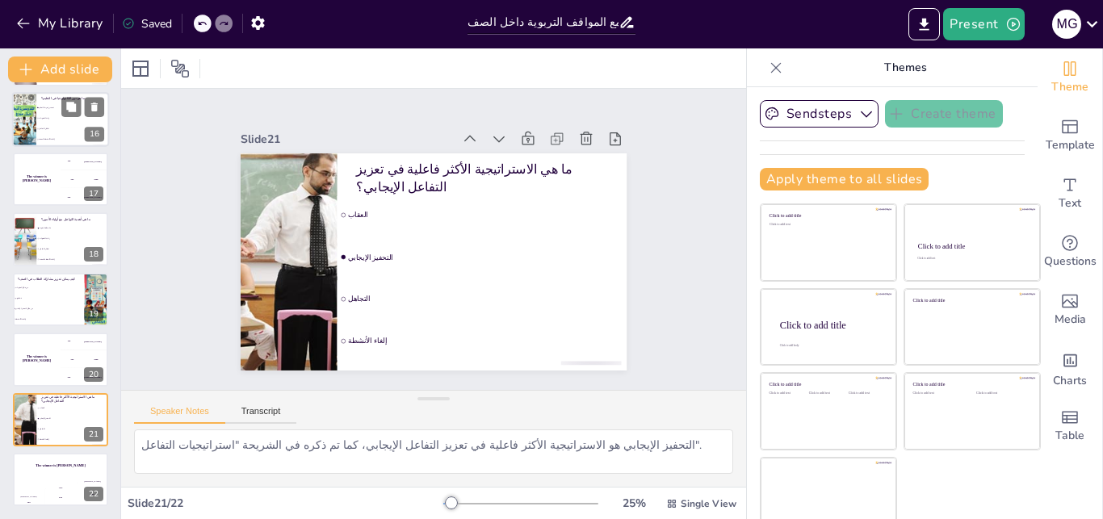
click at [36, 134] on div at bounding box center [24, 119] width 87 height 55
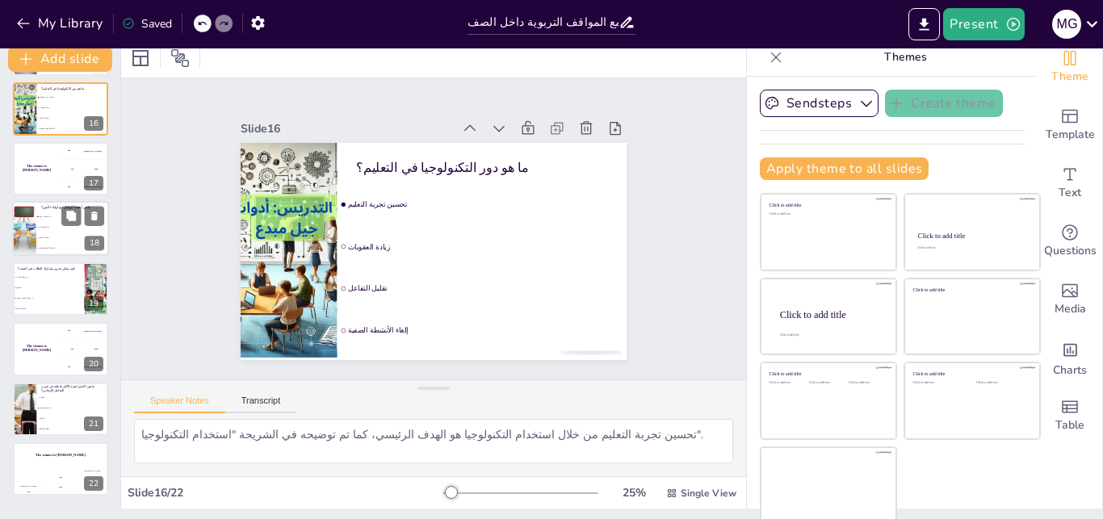
scroll to position [15, 0]
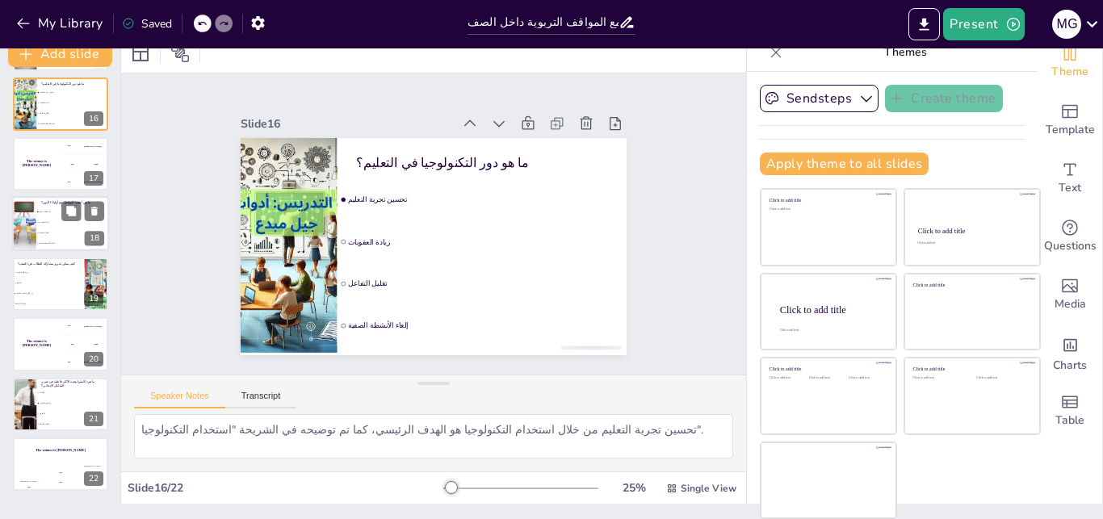
click at [50, 214] on li "بناء علاقات قوية" at bounding box center [72, 213] width 73 height 10
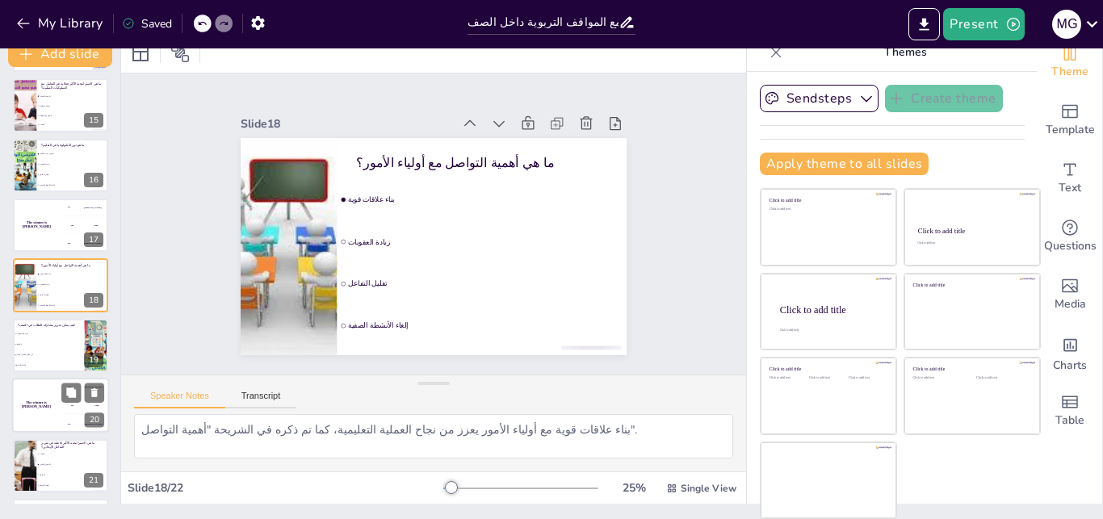
click at [44, 333] on li "من خلال العقوبات" at bounding box center [48, 334] width 71 height 10
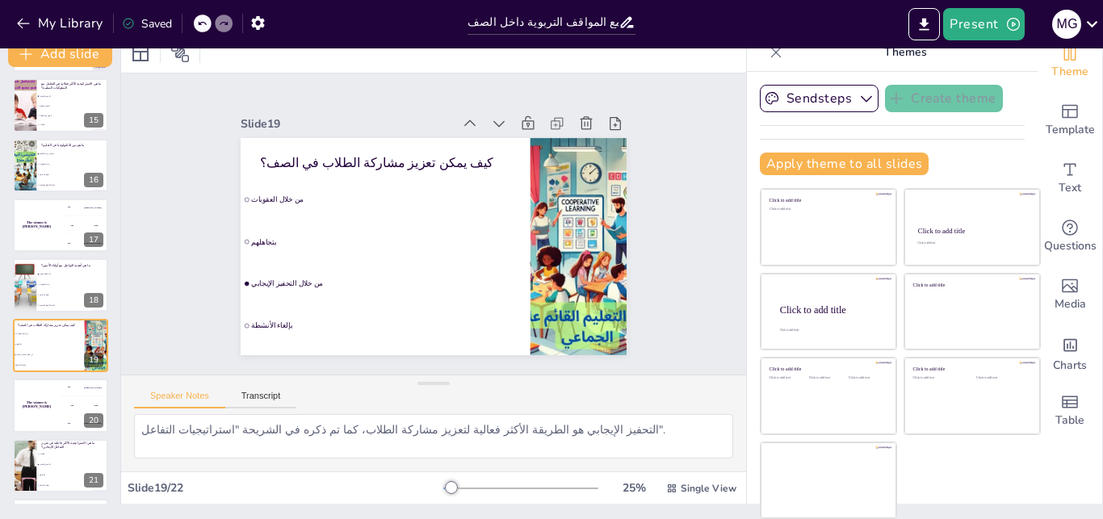
scroll to position [903, 0]
